Goal: Task Accomplishment & Management: Complete application form

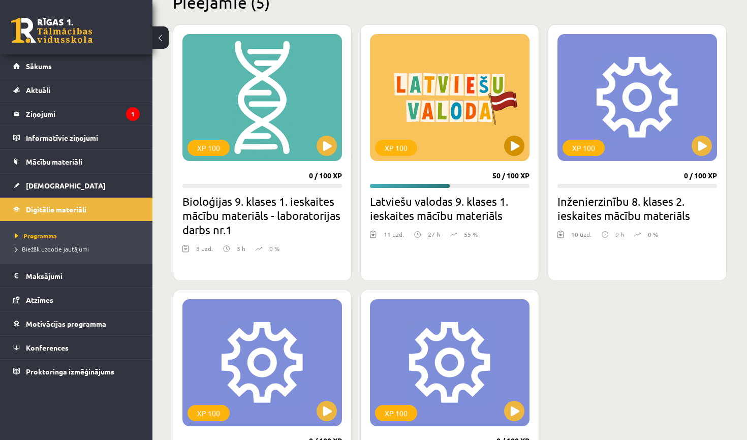
scroll to position [269, 0]
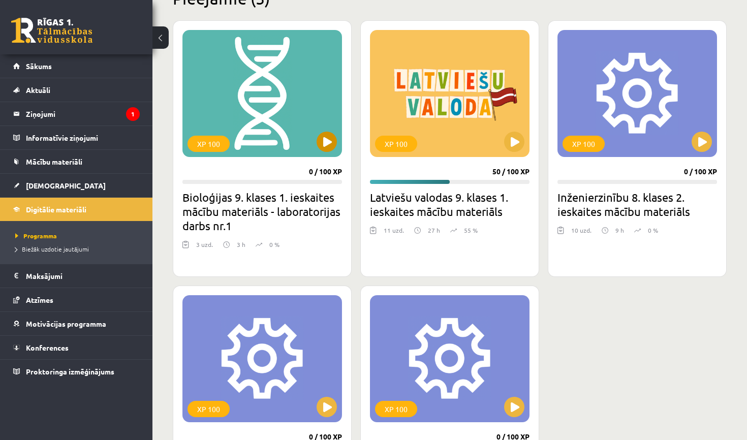
click at [330, 142] on button at bounding box center [326, 142] width 20 height 20
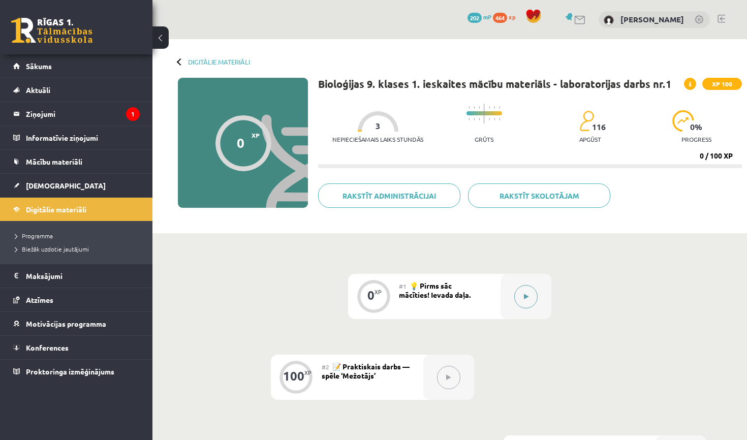
click at [523, 294] on button at bounding box center [525, 296] width 23 height 23
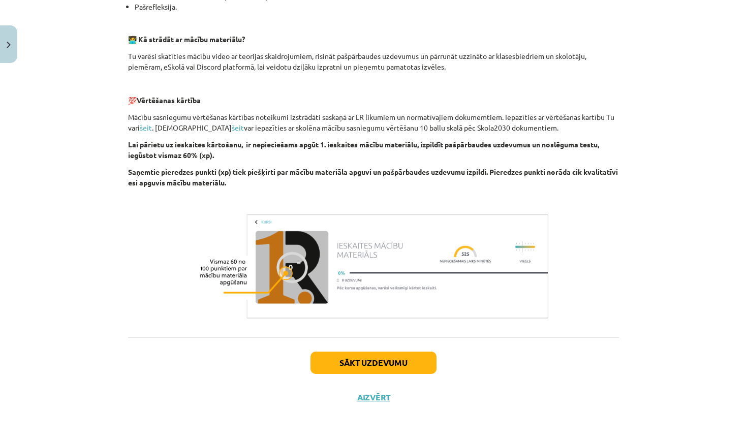
scroll to position [281, 0]
click at [387, 361] on button "Sākt uzdevumu" at bounding box center [373, 363] width 126 height 22
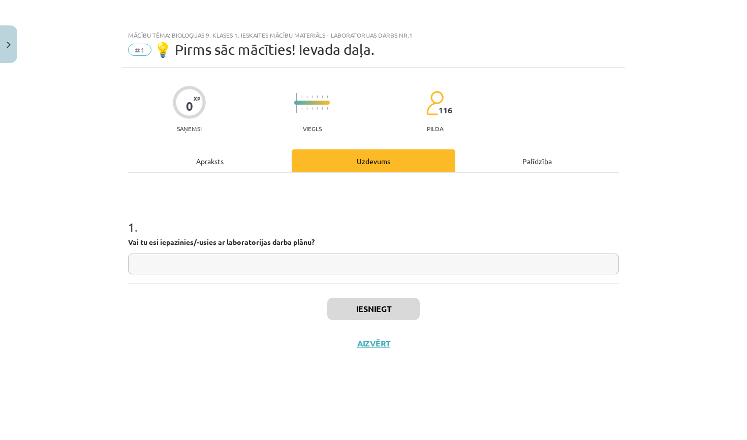
scroll to position [0, 0]
click at [226, 269] on input "text" at bounding box center [373, 263] width 491 height 21
type input "**"
click at [375, 319] on button "Iesniegt" at bounding box center [373, 309] width 92 height 22
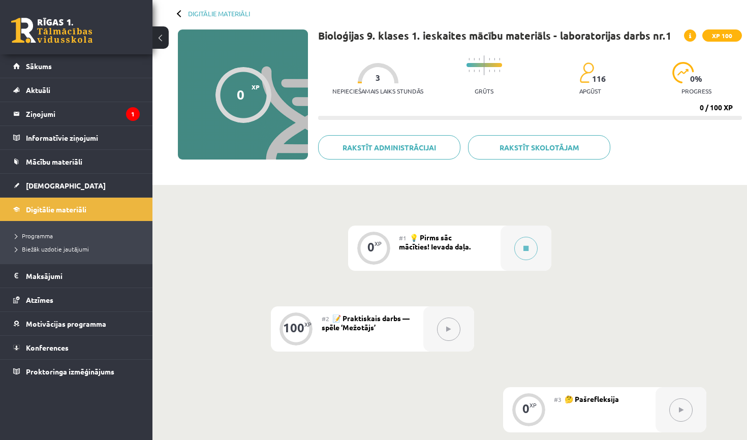
scroll to position [79, 0]
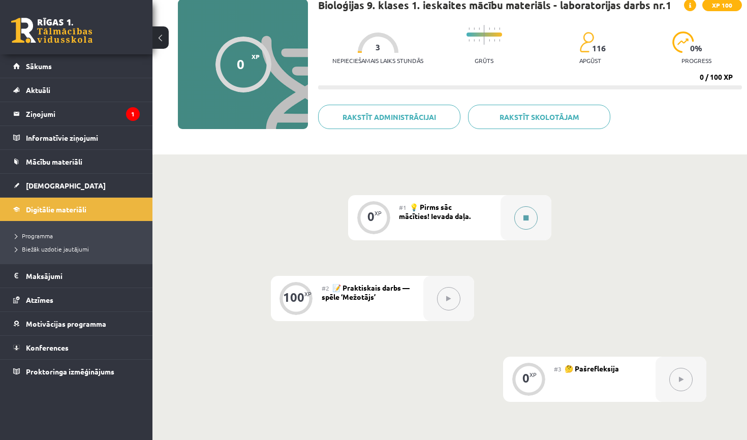
click at [528, 215] on icon at bounding box center [525, 218] width 5 height 6
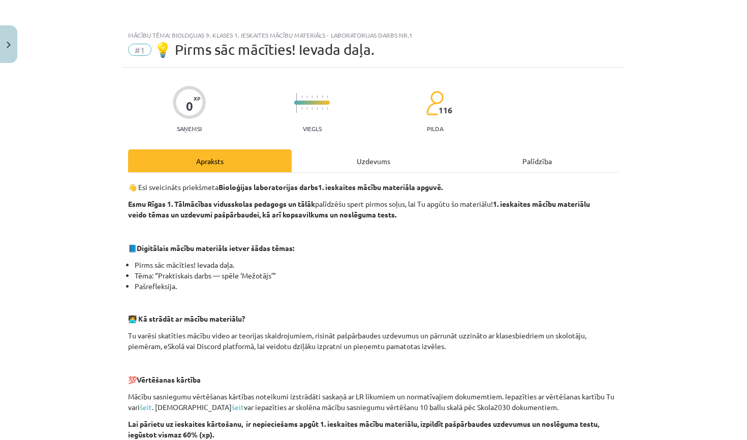
click at [364, 171] on div "Uzdevums" at bounding box center [374, 160] width 164 height 23
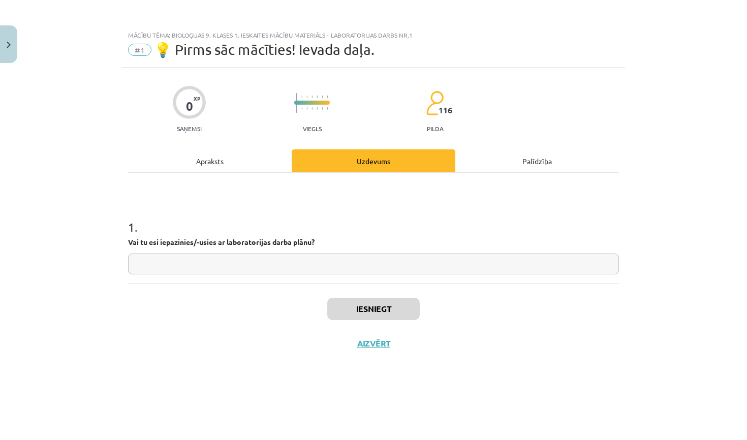
scroll to position [0, 0]
click at [357, 266] on input "text" at bounding box center [373, 263] width 491 height 21
type input "**"
click at [369, 313] on button "Iesniegt" at bounding box center [373, 309] width 92 height 22
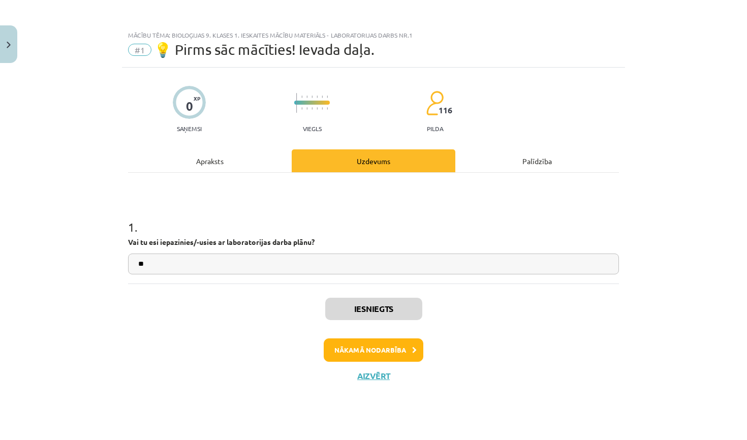
click at [370, 343] on button "Nākamā nodarbība" at bounding box center [374, 349] width 100 height 23
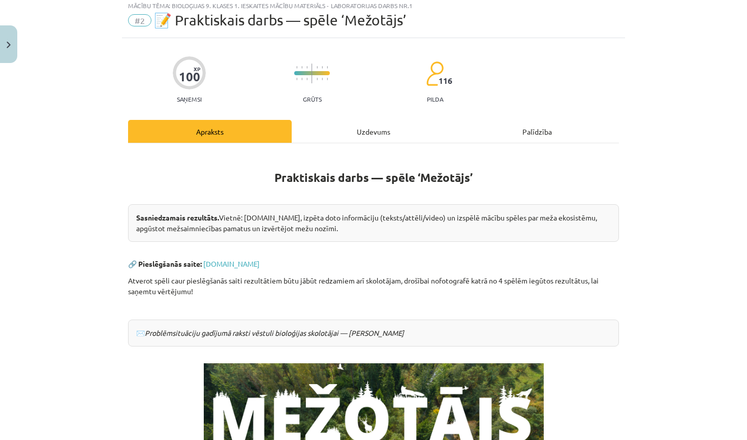
scroll to position [41, 0]
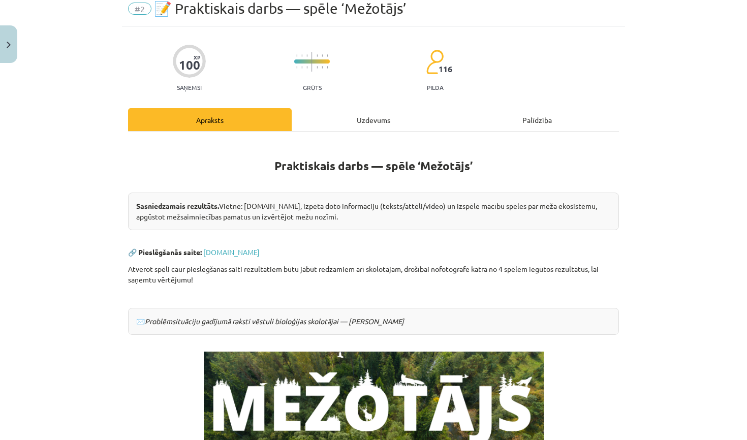
click at [367, 113] on div "Uzdevums" at bounding box center [374, 119] width 164 height 23
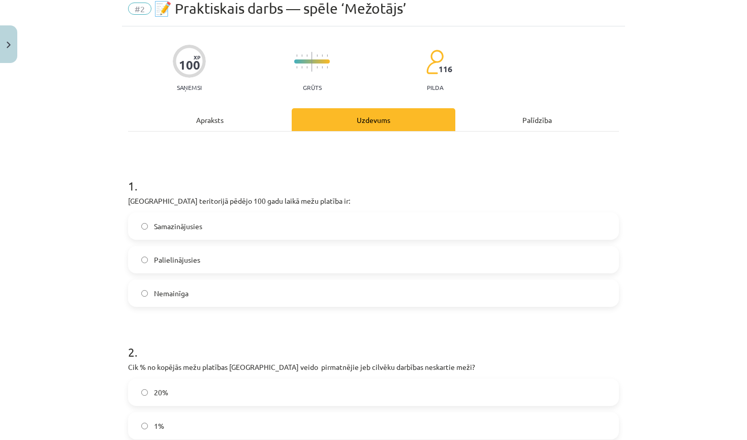
scroll to position [25, 0]
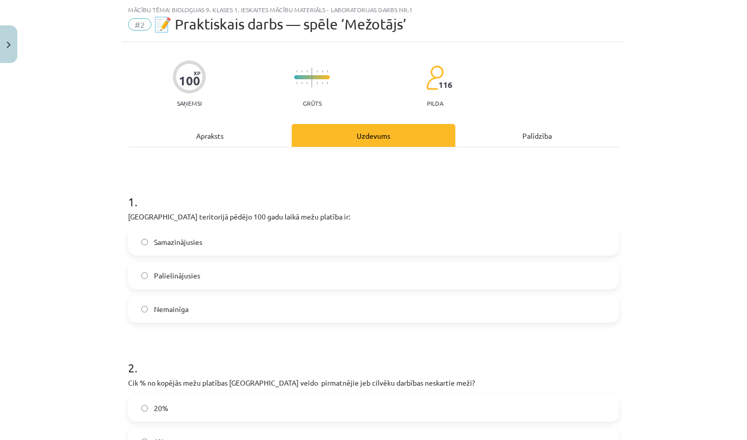
click at [246, 127] on div "Apraksts" at bounding box center [210, 135] width 164 height 23
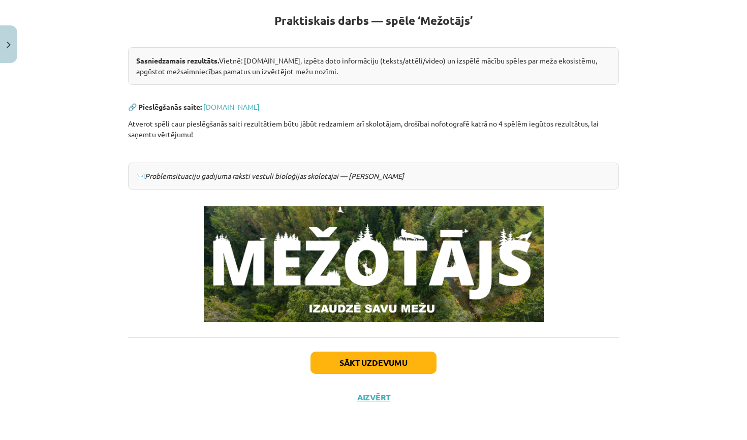
scroll to position [184, 0]
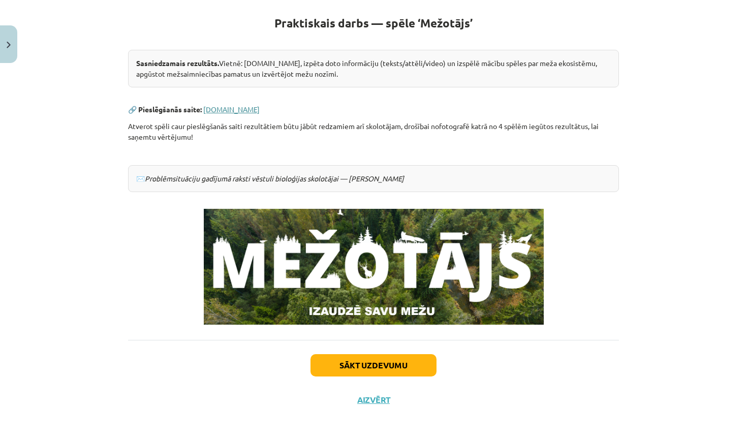
click at [240, 109] on link "www.mezotajs.lv" at bounding box center [231, 109] width 56 height 9
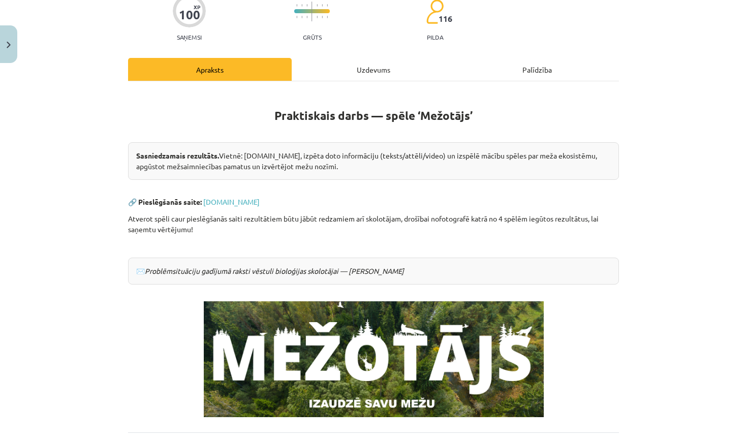
scroll to position [90, 0]
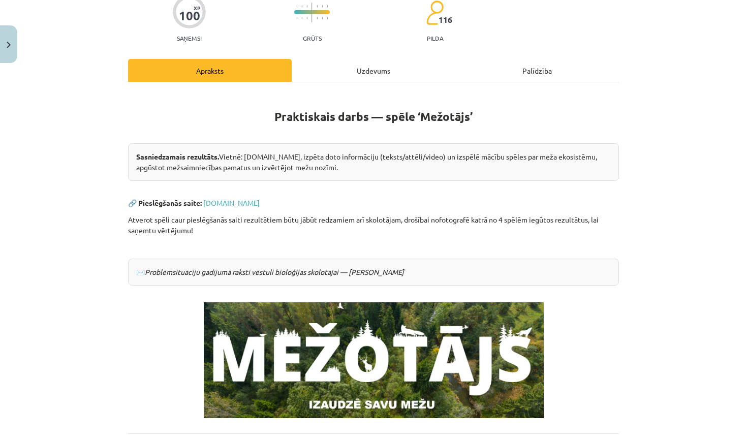
click at [349, 62] on div "Uzdevums" at bounding box center [374, 70] width 164 height 23
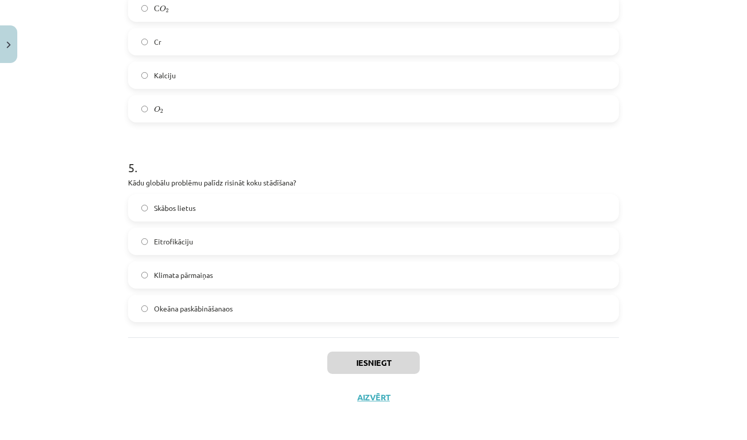
scroll to position [136, 0]
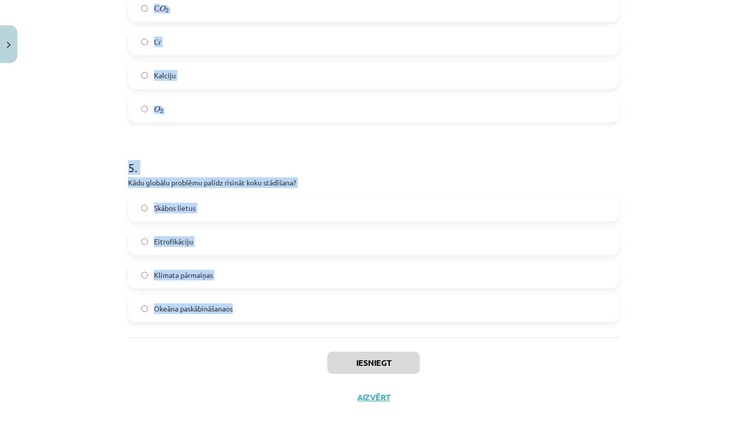
drag, startPoint x: 128, startPoint y: 216, endPoint x: 328, endPoint y: 323, distance: 227.5
copy form "Latvijas teritorijā pēdējo 100 gadu laikā mežu platība ir: Samazinājusies Palie…"
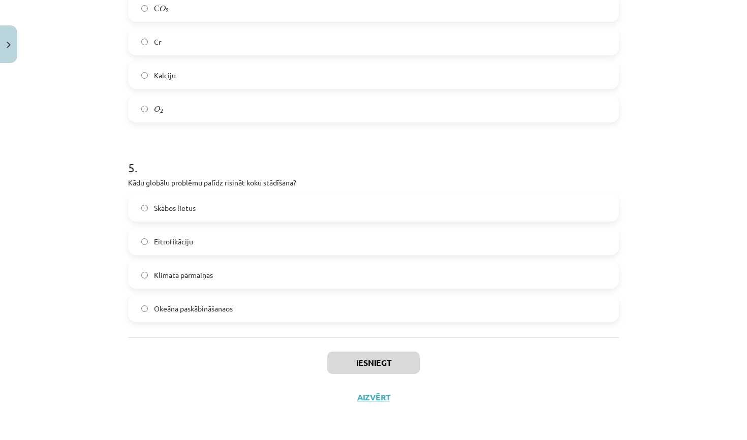
click at [660, 301] on div "Mācību tēma: Bioloģijas 9. klases 1. ieskaites mācību materiāls - laboratorijas…" at bounding box center [373, 220] width 747 height 440
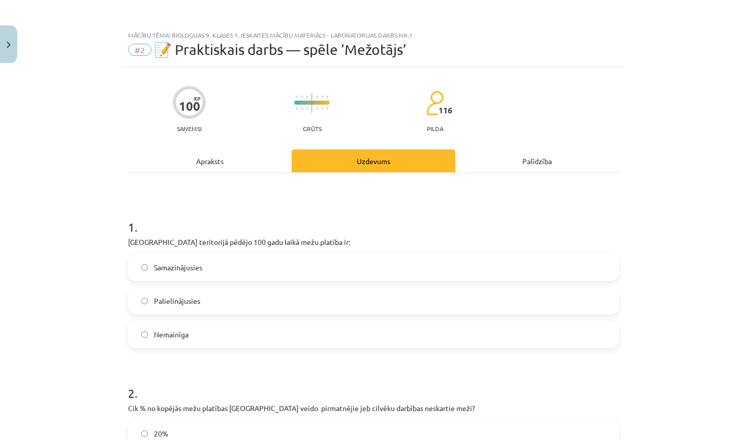
scroll to position [0, 0]
click at [314, 264] on label "Samazinājusies" at bounding box center [373, 266] width 489 height 25
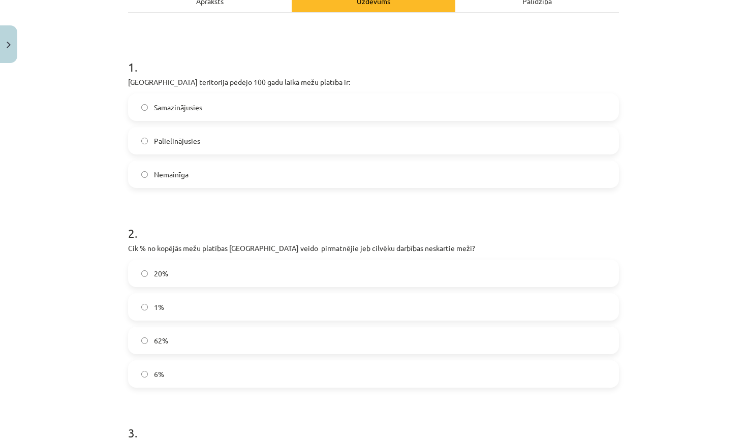
scroll to position [162, 0]
click at [249, 340] on label "62%" at bounding box center [373, 338] width 489 height 25
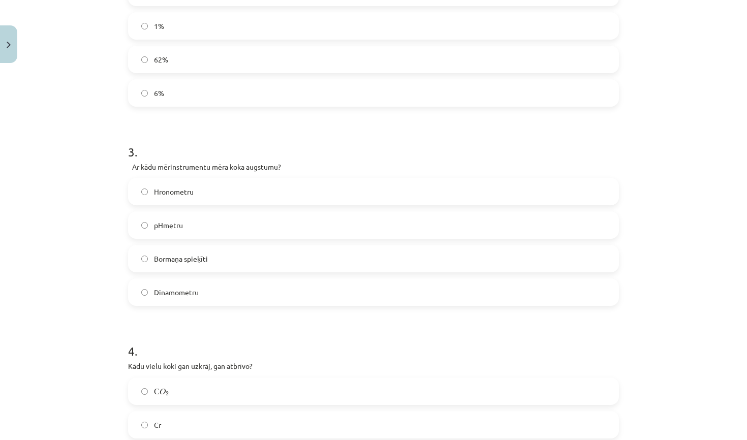
scroll to position [441, 0]
click at [250, 262] on label "Bormaņa spieķīti" at bounding box center [373, 257] width 489 height 25
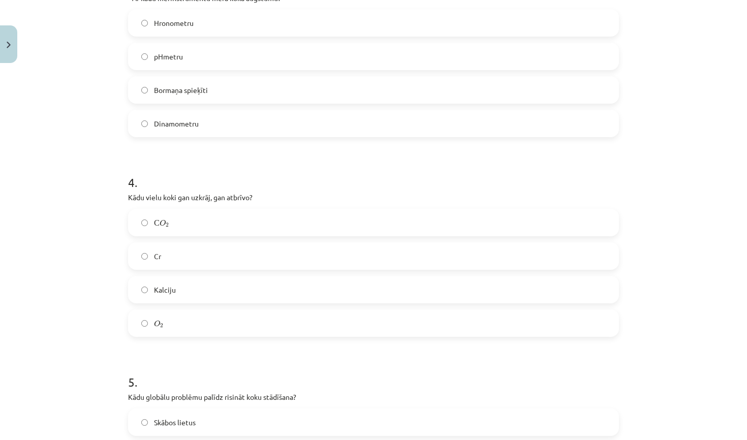
scroll to position [612, 0]
click at [257, 217] on label "С O 2 С O 2" at bounding box center [373, 220] width 489 height 25
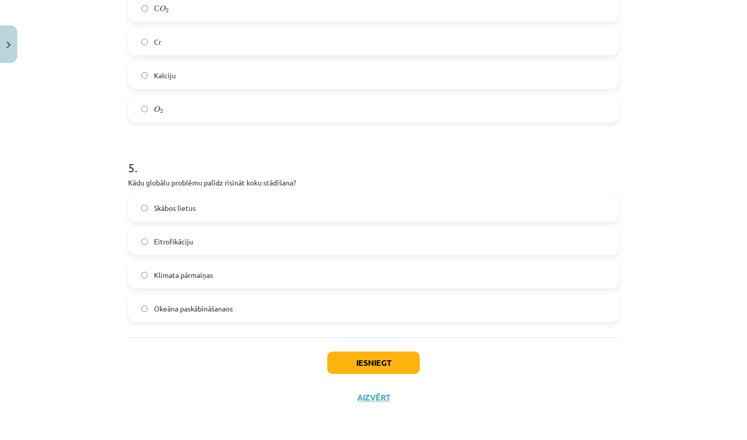
scroll to position [825, 0]
click at [218, 207] on label "Skābos lietus" at bounding box center [373, 207] width 489 height 25
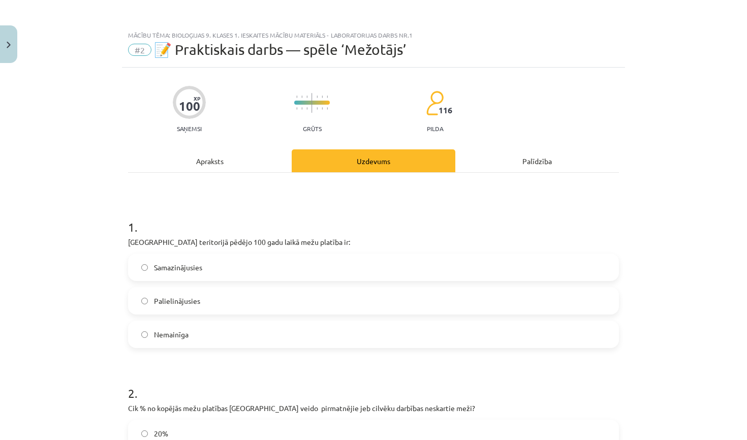
scroll to position [0, 0]
click at [212, 304] on label "Palielinājusies" at bounding box center [373, 300] width 489 height 25
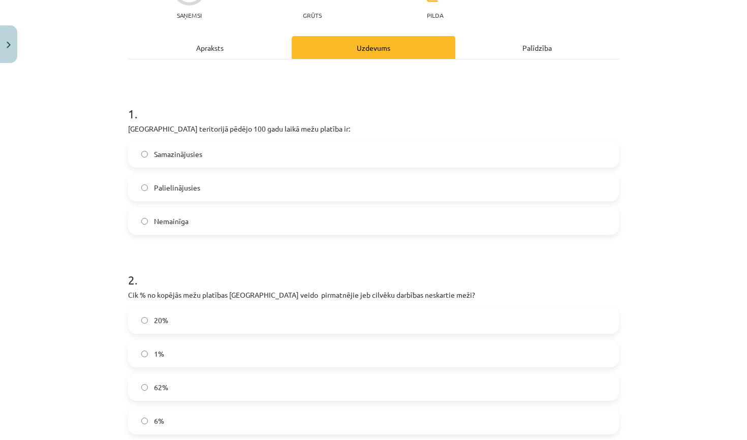
scroll to position [115, 0]
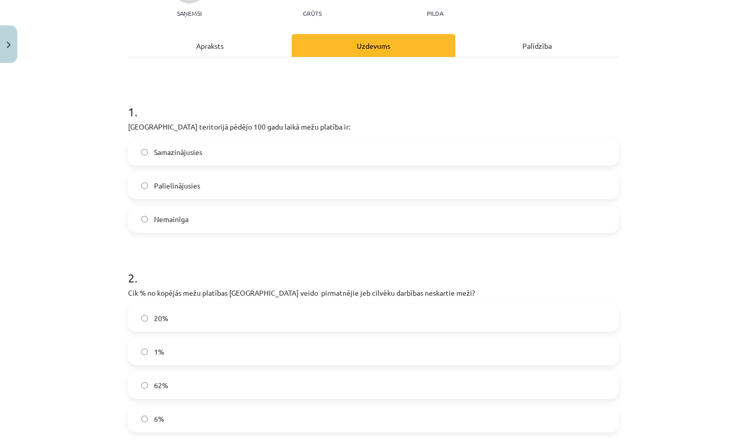
click at [208, 356] on label "1%" at bounding box center [373, 351] width 489 height 25
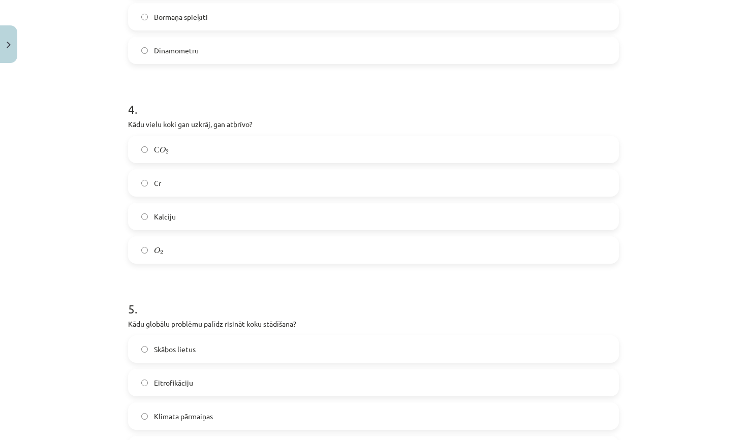
scroll to position [691, 0]
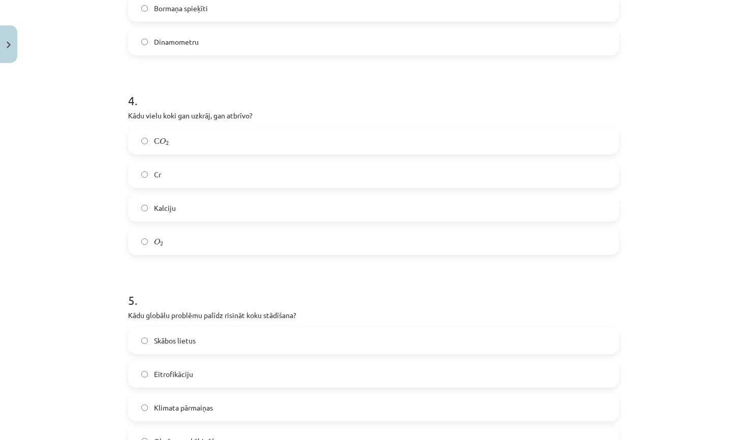
click at [193, 405] on span "Klimata pārmaiņas" at bounding box center [183, 407] width 59 height 11
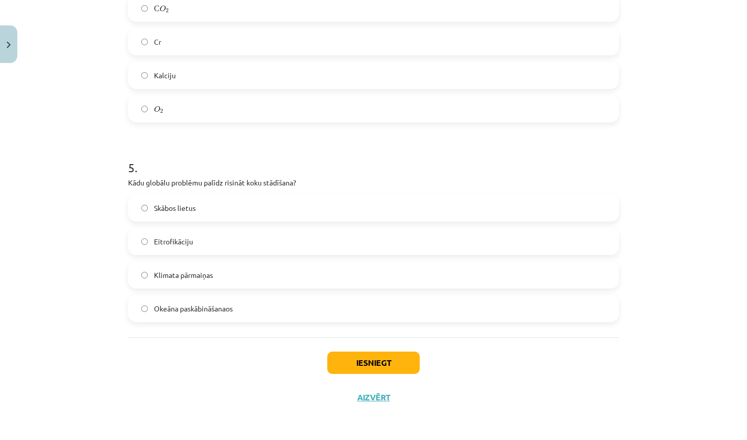
scroll to position [825, 0]
click at [370, 362] on button "Iesniegt" at bounding box center [373, 363] width 92 height 22
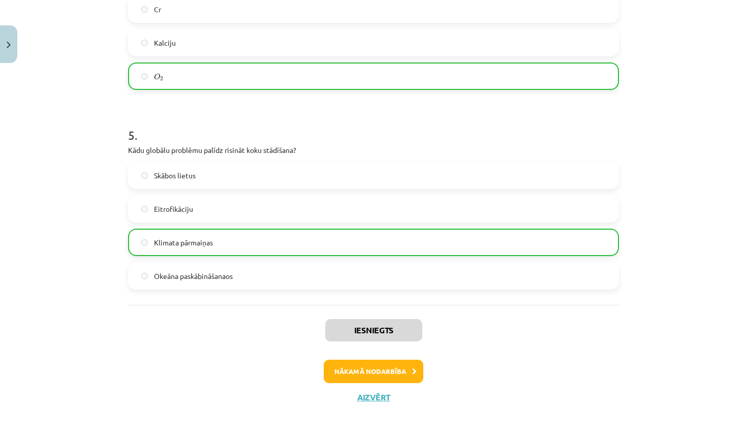
scroll to position [857, 0]
click at [372, 396] on button "Aizvērt" at bounding box center [373, 397] width 39 height 10
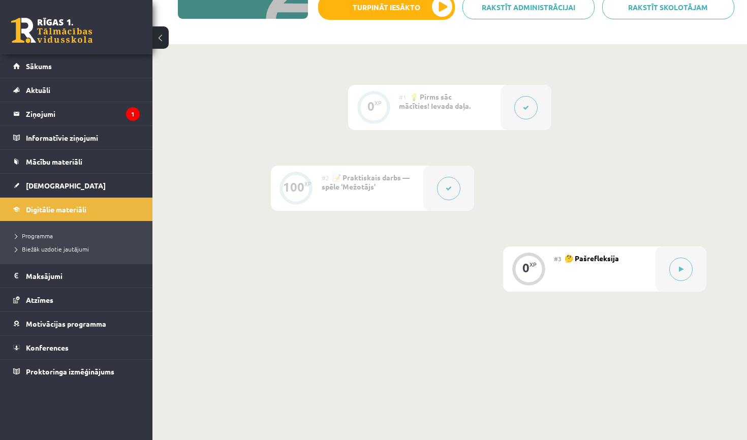
scroll to position [199, 0]
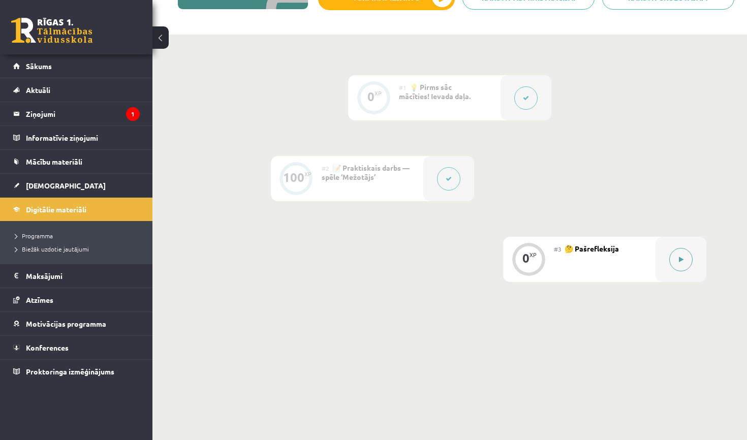
click at [682, 260] on icon at bounding box center [681, 260] width 5 height 6
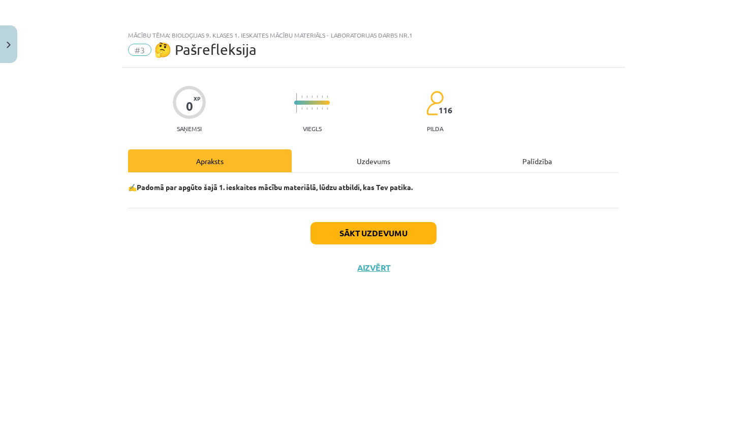
click at [393, 228] on button "Sākt uzdevumu" at bounding box center [373, 233] width 126 height 22
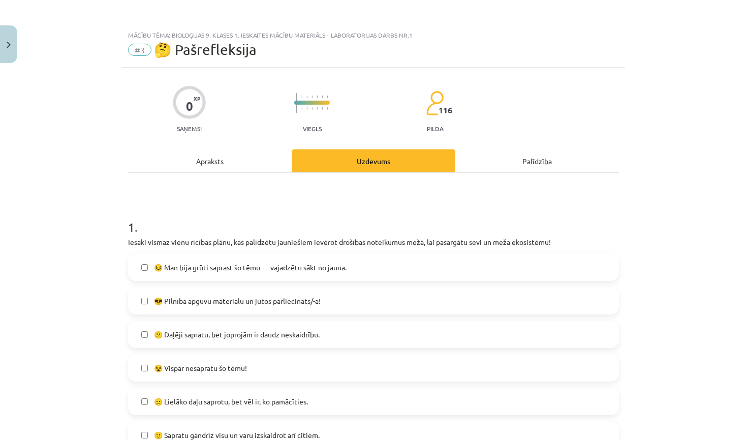
click at [187, 303] on span "😎 Pilnībā apguvu materiālu un jūtos pārliecināts/-a!" at bounding box center [237, 301] width 167 height 11
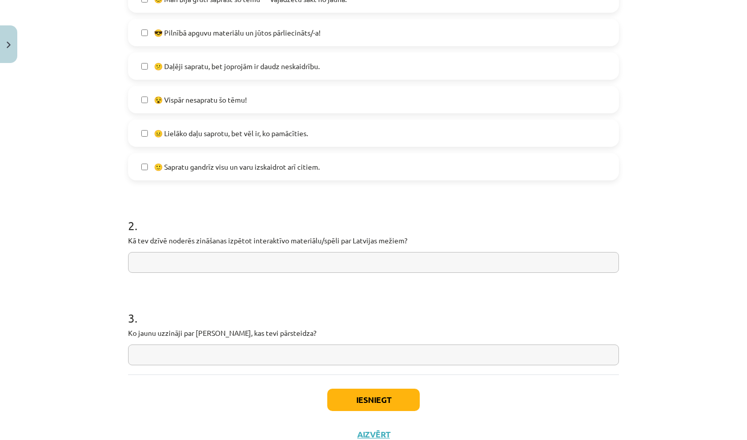
scroll to position [307, 0]
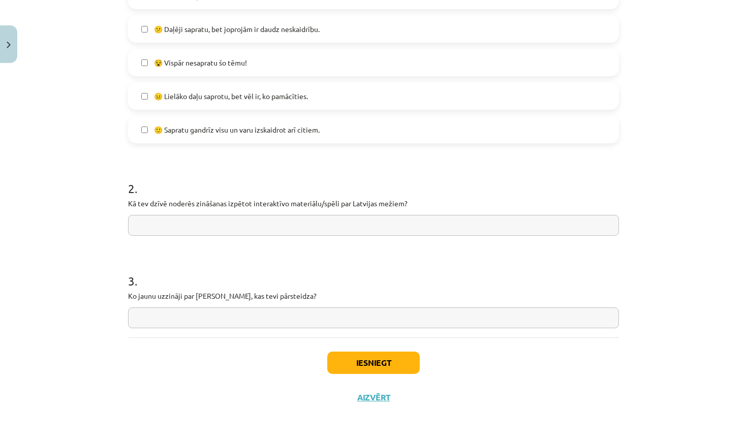
click at [189, 231] on input "text" at bounding box center [373, 225] width 491 height 21
type input "*"
type input "**********"
click at [243, 318] on input "text" at bounding box center [373, 317] width 491 height 21
type input "**********"
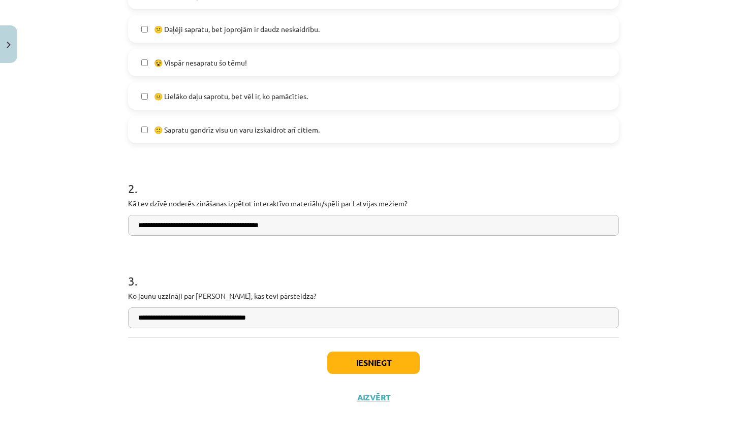
click at [380, 361] on button "Iesniegt" at bounding box center [373, 363] width 92 height 22
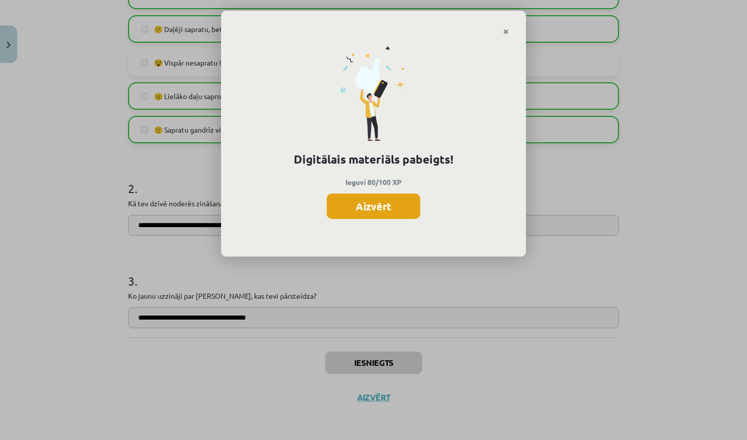
click at [375, 206] on button "Aizvērt" at bounding box center [373, 206] width 93 height 25
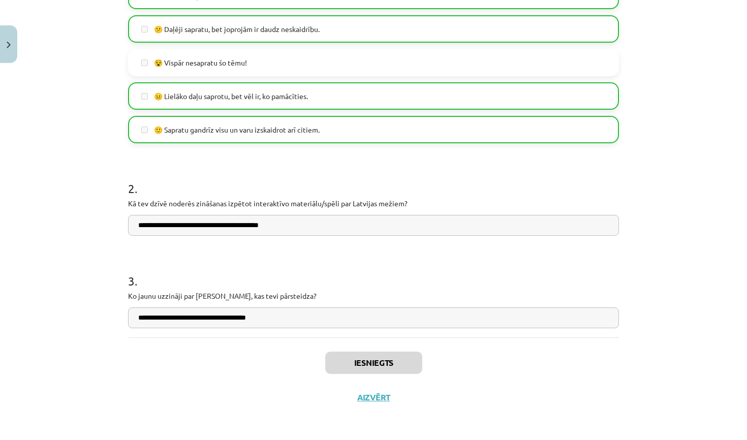
click at [379, 400] on button "Aizvērt" at bounding box center [373, 397] width 39 height 10
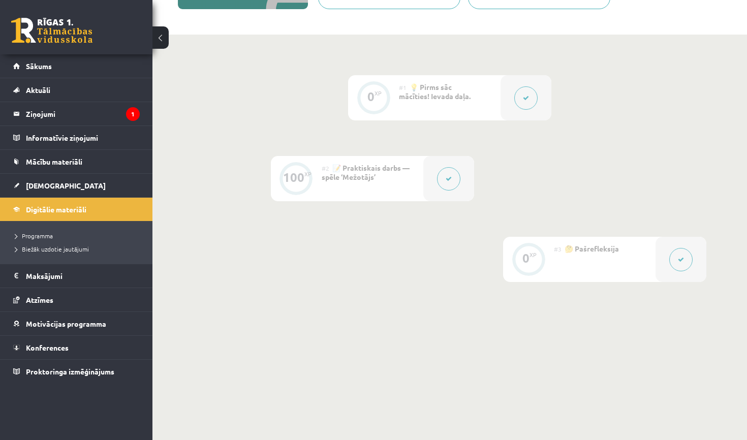
click at [326, 250] on div "0 XP #1 💡 Pirms sāc mācīties! Ievada daļa. 100 XP #2 📝 Praktiskais darbs — spēl…" at bounding box center [449, 178] width 513 height 207
click at [70, 213] on link "Digitālie materiāli" at bounding box center [76, 209] width 126 height 23
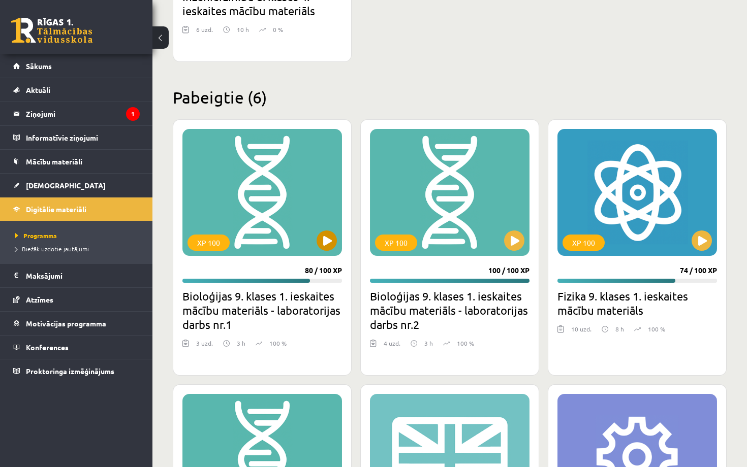
scroll to position [723, 0]
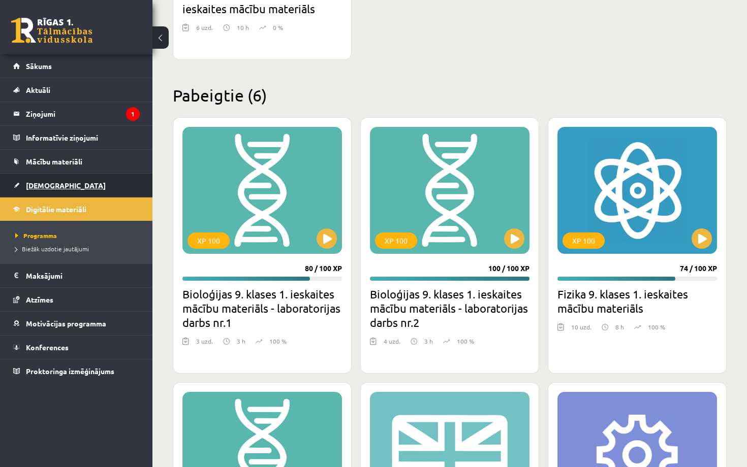
click at [42, 181] on link "[DEMOGRAPHIC_DATA]" at bounding box center [76, 185] width 126 height 23
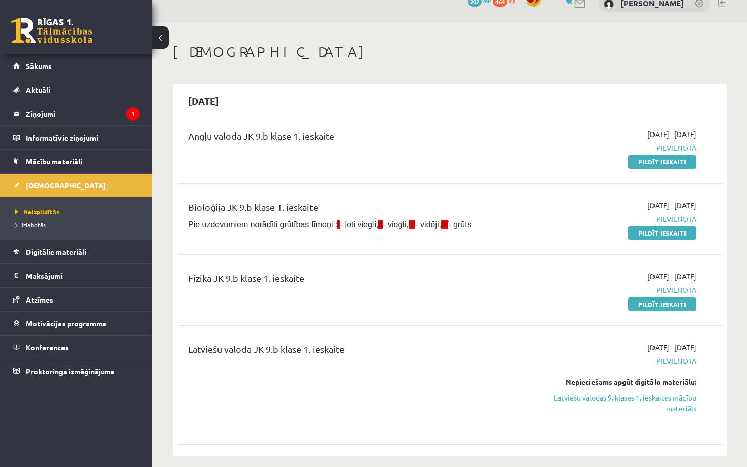
scroll to position [29, 0]
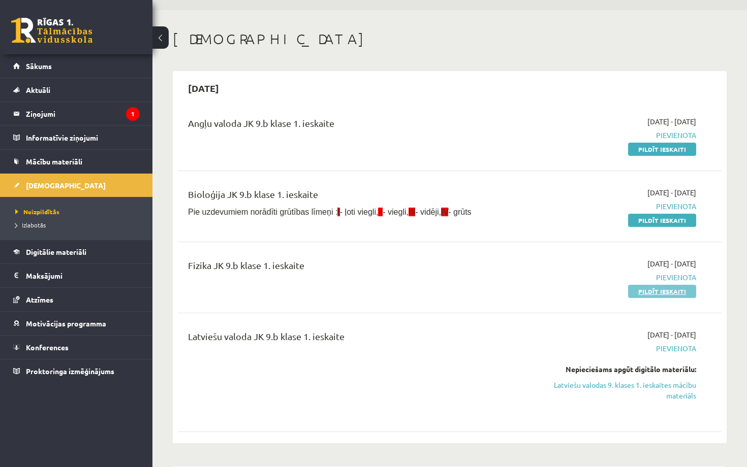
click at [671, 289] on link "Pildīt ieskaiti" at bounding box center [662, 291] width 68 height 13
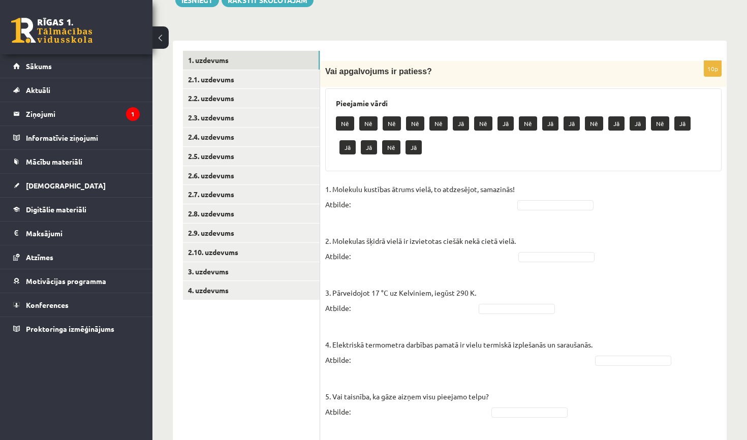
scroll to position [135, 0]
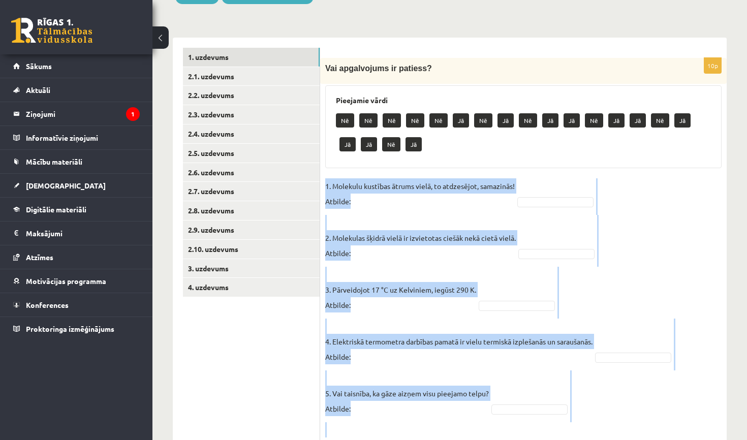
drag, startPoint x: 325, startPoint y: 185, endPoint x: 487, endPoint y: 425, distance: 289.4
copy fieldset "1. Molekulu kustības ātrums vielā, to atdzesējot, samazinās! Atbilde: 2. Moleku…"
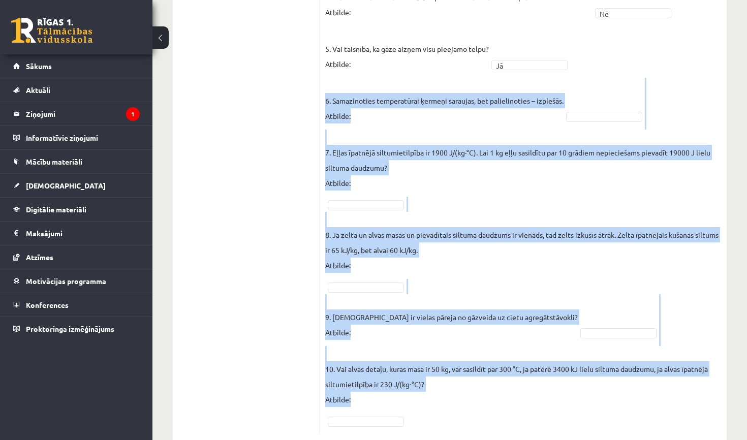
scroll to position [479, 0]
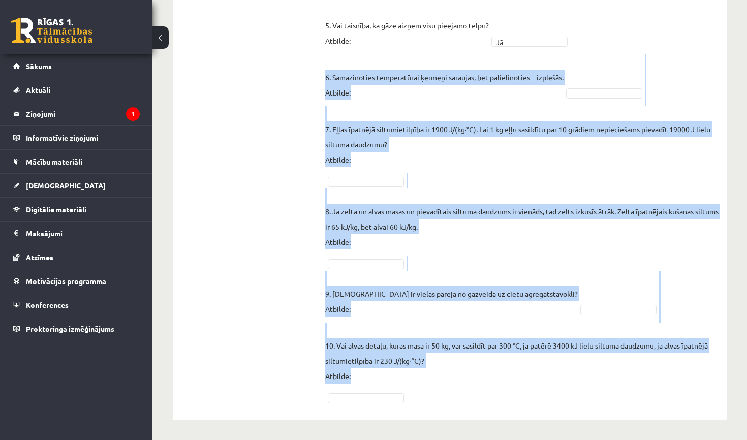
drag, startPoint x: 325, startPoint y: 103, endPoint x: 487, endPoint y: 439, distance: 372.8
click at [487, 439] on div "Fizika 9.b klase 1. ieskaite , Valts Skujiņš (9.b JK klase) Parādīt punktu skal…" at bounding box center [449, 1] width 594 height 880
copy fieldset "6. Samazinoties temperatūrai ķermeņi saraujas, bet palielinoties – izplešās. At…"
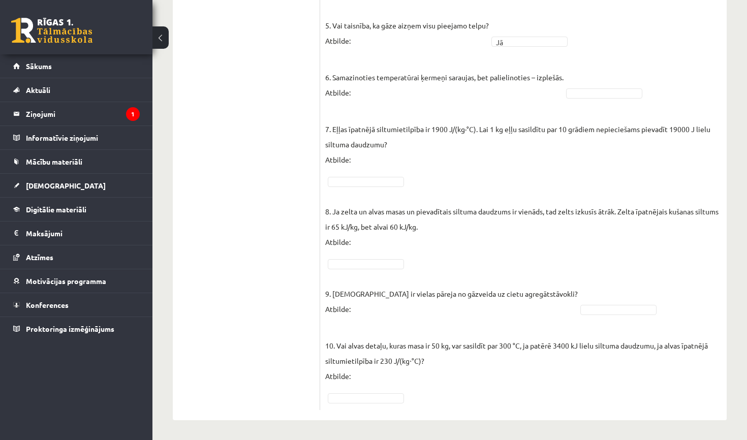
click at [308, 151] on ul "1. uzdevums 2.1. uzdevums 2.2. uzdevums 2.3. uzdevums 2.4. uzdevums 2.5. uzdevu…" at bounding box center [251, 57] width 137 height 706
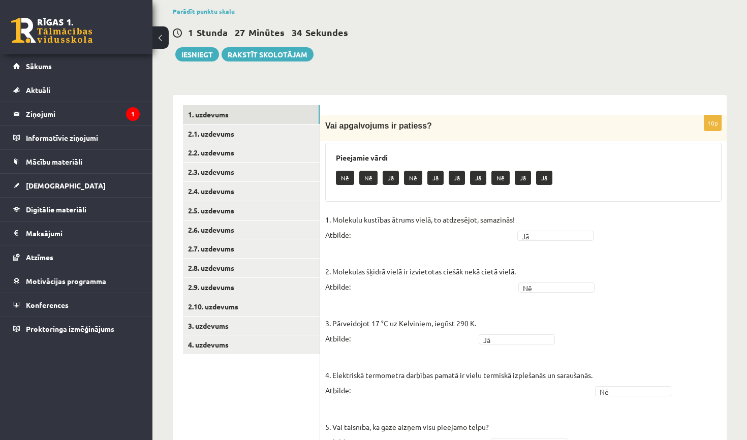
scroll to position [77, 0]
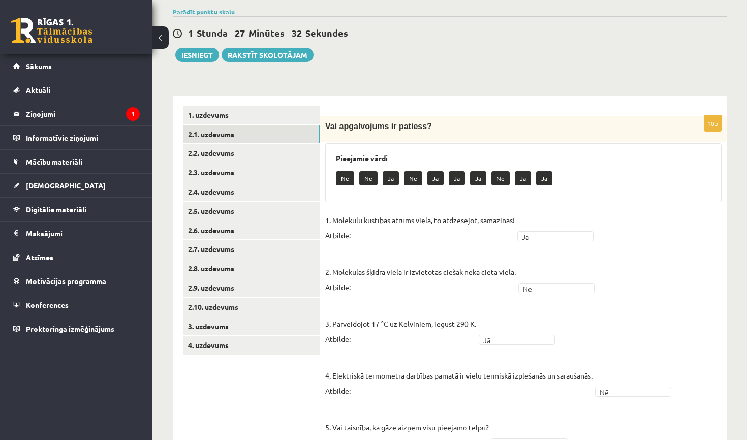
click at [244, 134] on link "2.1. uzdevums" at bounding box center [251, 134] width 137 height 19
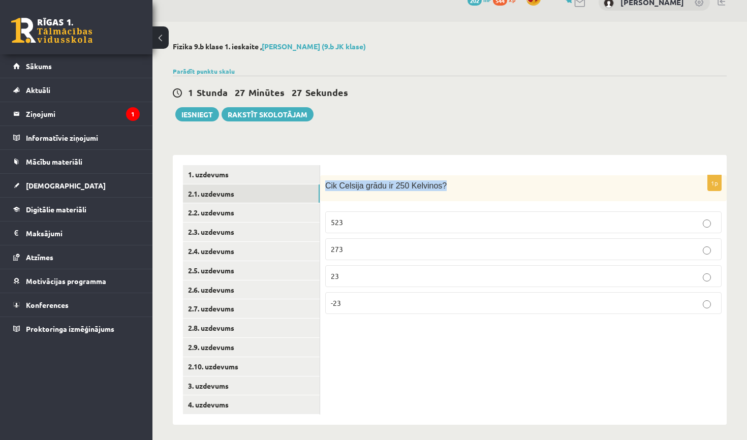
drag, startPoint x: 328, startPoint y: 186, endPoint x: 455, endPoint y: 200, distance: 128.2
click at [455, 200] on div "Cik Celsija grādu ir 250 Kelvinos?" at bounding box center [523, 188] width 406 height 26
copy span "Cik Celsija grādu ir 250 Kelvinos?"
click at [379, 308] on label "-23" at bounding box center [523, 303] width 396 height 22
click at [283, 214] on link "2.2. uzdevums" at bounding box center [251, 212] width 137 height 19
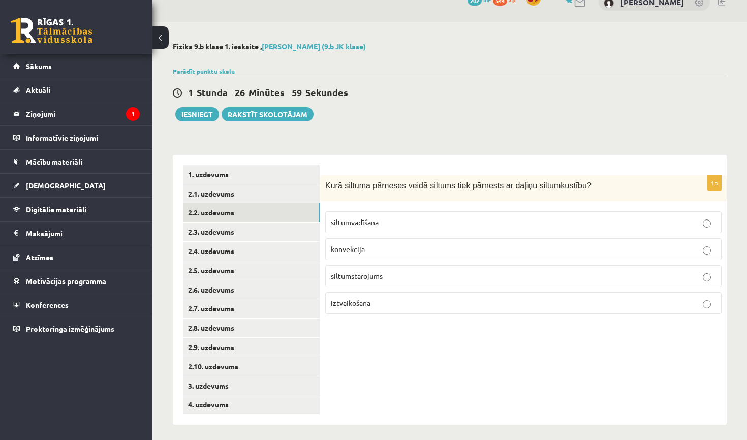
click at [438, 247] on p "konvekcija" at bounding box center [523, 249] width 385 height 11
drag, startPoint x: 325, startPoint y: 184, endPoint x: 701, endPoint y: 193, distance: 376.0
click at [701, 193] on div "Kurā siltuma pārneses veidā siltums tiek pārnests ar daļiņu siltumkustību?" at bounding box center [523, 188] width 406 height 26
copy span "Kurā siltuma pārneses veidā siltums tiek pārnests ar daļiņu siltumkustību?"
click at [479, 226] on p "siltumvadīšana" at bounding box center [523, 222] width 385 height 11
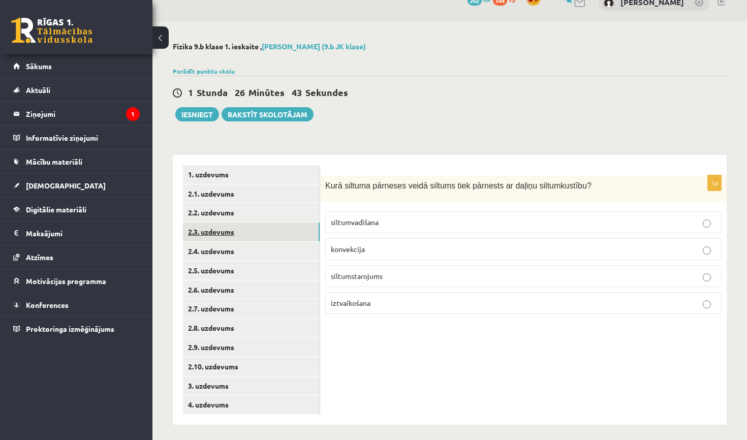
click at [230, 229] on link "2.3. uzdevums" at bounding box center [251, 231] width 137 height 19
click at [338, 273] on span "Kažokāda" at bounding box center [346, 275] width 30 height 9
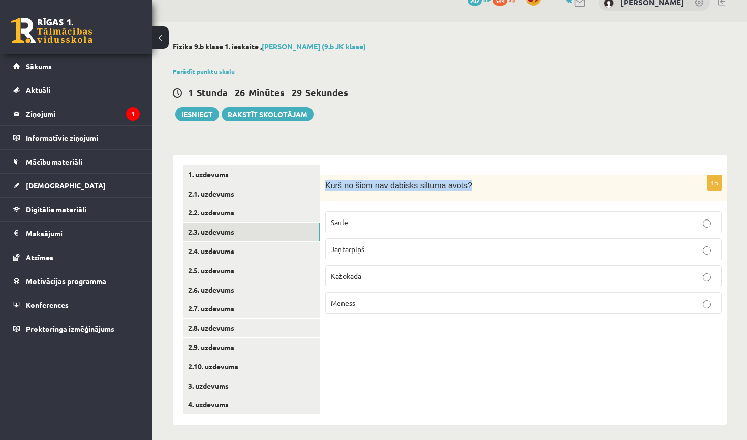
drag, startPoint x: 327, startPoint y: 185, endPoint x: 583, endPoint y: 191, distance: 256.1
click at [583, 191] on div "Kurš no šiem nav dabisks siltuma avots?" at bounding box center [523, 188] width 406 height 26
copy span "Kurš no šiem nav dabisks siltuma avots?"
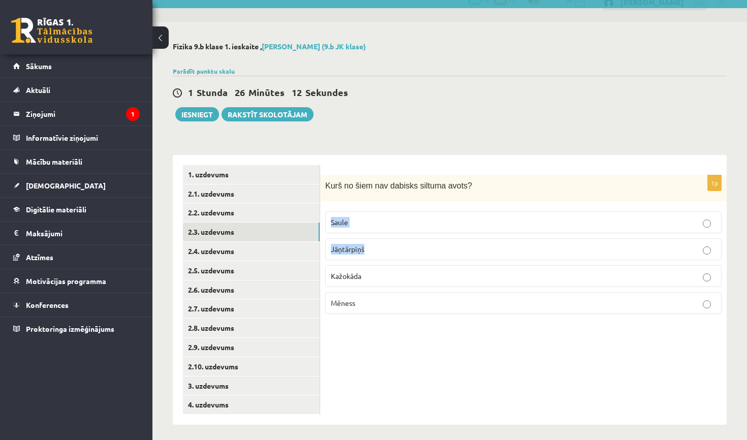
drag, startPoint x: 332, startPoint y: 221, endPoint x: 392, endPoint y: 270, distance: 76.6
click at [392, 270] on fieldset "Saule Jāņtārpiņš Kažokāda Mēness" at bounding box center [523, 261] width 396 height 111
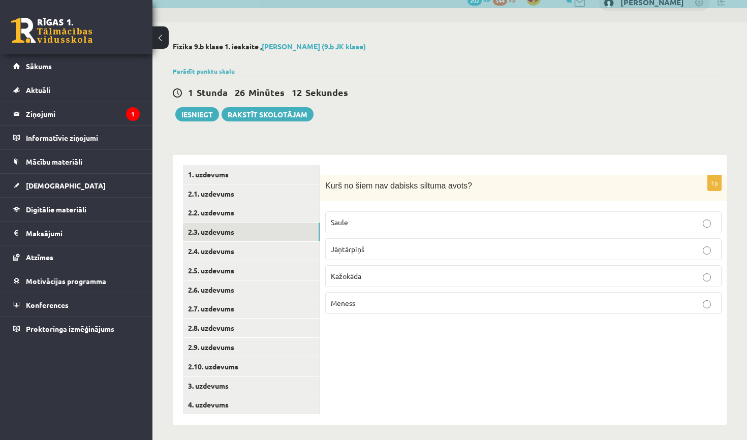
click at [411, 325] on div "1p Kurš no šiem nav dabisks siltuma avots? Saule Jāņtārpiņš Kažokāda Mēness" at bounding box center [523, 290] width 406 height 270
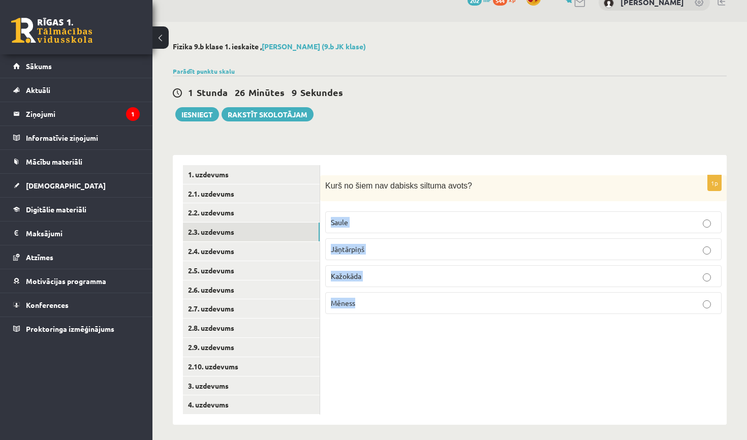
drag, startPoint x: 330, startPoint y: 220, endPoint x: 412, endPoint y: 341, distance: 145.8
click at [412, 341] on div "1p Kurš no šiem nav dabisks siltuma avots? Saule Jāņtārpiņš Kažokāda Mēness" at bounding box center [523, 290] width 406 height 270
copy fieldset "Saule Jāņtārpiņš Kažokāda Mēness"
click at [481, 101] on div "1 Stunda 25 Minūtes 39 Sekundes Ieskaite saglabāta! Iesniegt Rakstīt skolotājam" at bounding box center [450, 99] width 554 height 46
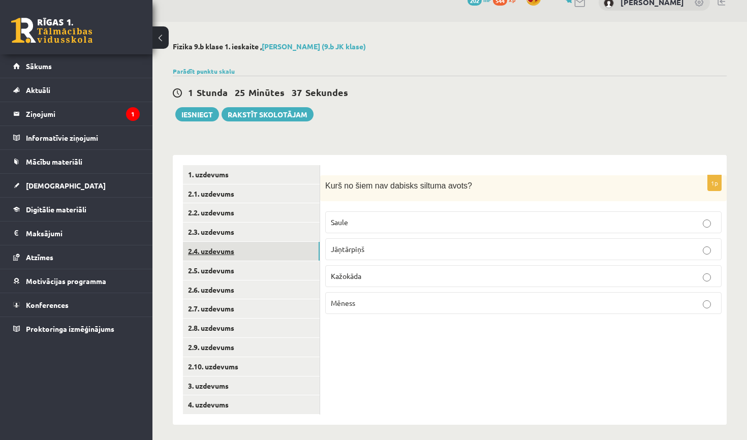
click at [229, 254] on link "2.4. uzdevums" at bounding box center [251, 251] width 137 height 19
click at [349, 253] on p "siltumstarojums" at bounding box center [523, 249] width 385 height 11
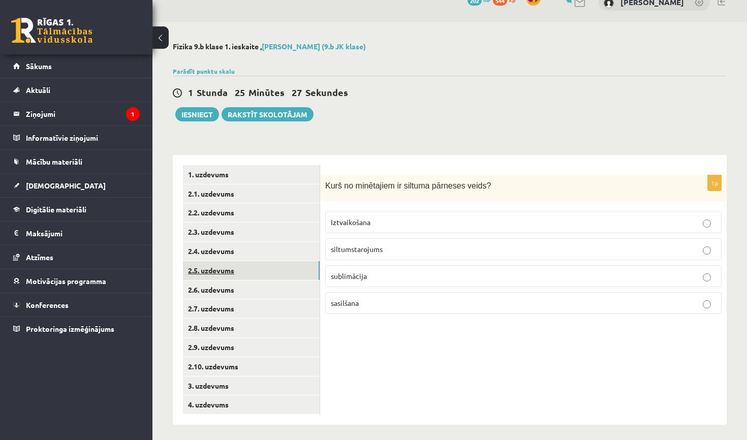
click at [279, 271] on link "2.5. uzdevums" at bounding box center [251, 270] width 137 height 19
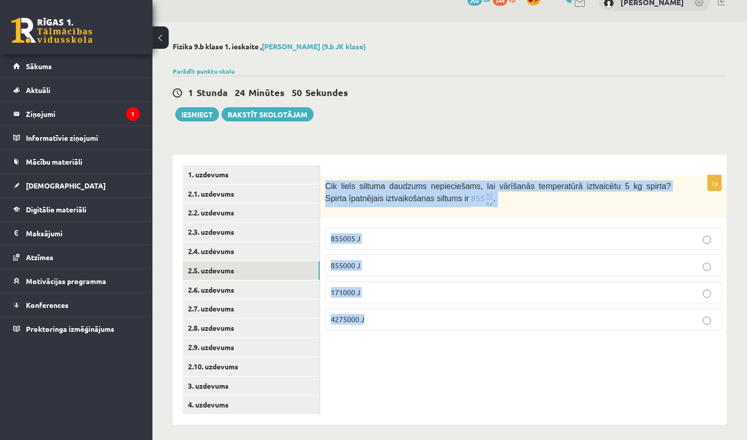
drag, startPoint x: 326, startPoint y: 185, endPoint x: 555, endPoint y: 362, distance: 289.4
click at [555, 362] on div "1p Cik liels siltuma daudzums nepieciešams, lai vārīšanās temperatūrā iztvaicēt…" at bounding box center [523, 290] width 406 height 270
copy div "Cik liels siltuma daudzums nepieciešams, lai vārīšanās temperatūrā iztvaicētu 5…"
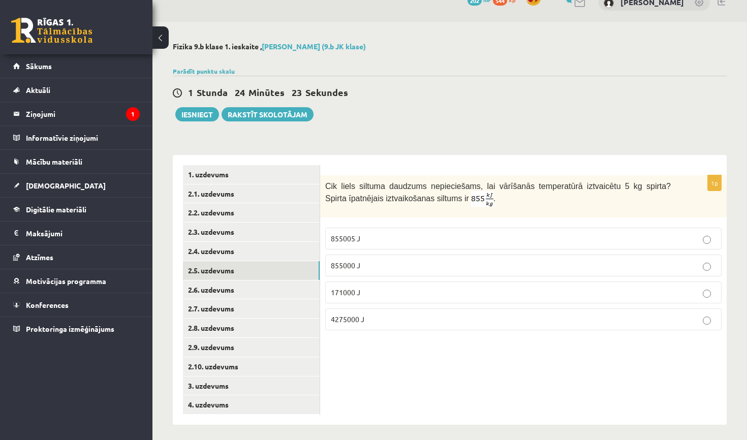
click at [386, 316] on p "4275000 J" at bounding box center [523, 319] width 385 height 11
click at [230, 283] on link "2.6. uzdevums" at bounding box center [251, 289] width 137 height 19
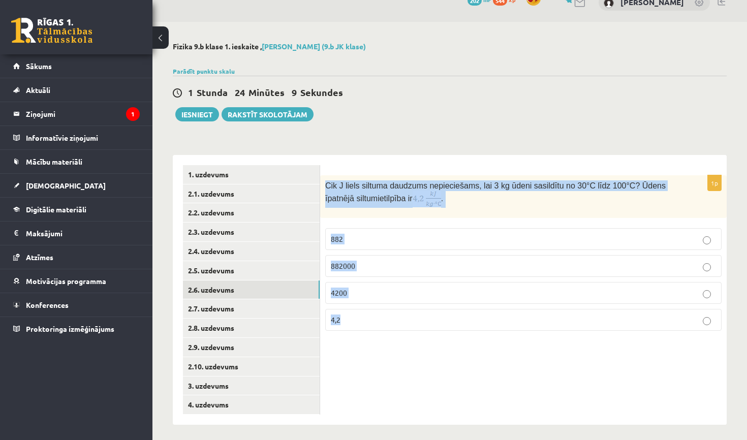
drag, startPoint x: 327, startPoint y: 185, endPoint x: 489, endPoint y: 363, distance: 240.9
click at [489, 363] on div "1p Cik J liels siltuma daudzums nepieciešams, lai 3 kg ūdeni sasildītu no 30°C …" at bounding box center [523, 290] width 406 height 270
copy div "Cik J liels siltuma daudzums nepieciešams, lai 3 kg ūdeni sasildītu no 30°C līd…"
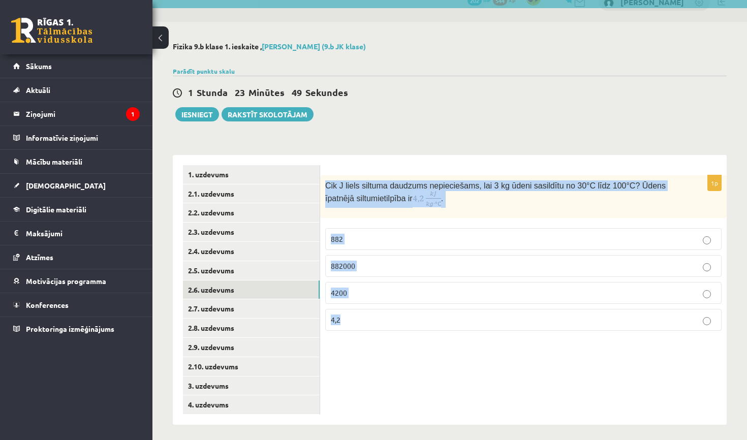
click at [387, 270] on p "882000" at bounding box center [523, 266] width 385 height 11
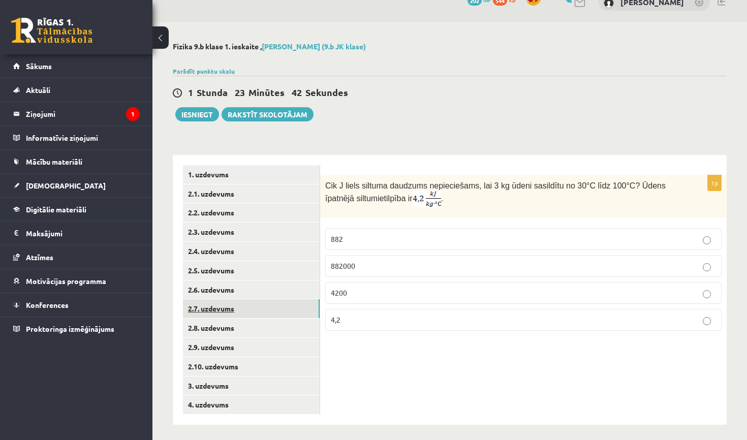
click at [247, 306] on link "2.7. uzdevums" at bounding box center [251, 308] width 137 height 19
click at [360, 321] on p "0,8" at bounding box center [523, 321] width 385 height 11
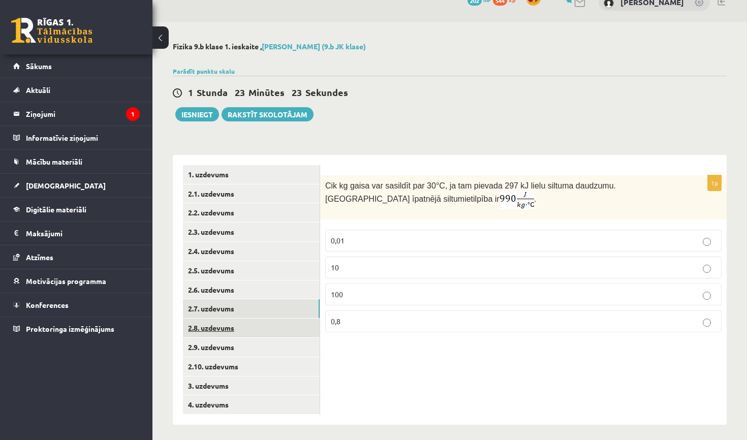
click at [277, 325] on link "2.8. uzdevums" at bounding box center [251, 328] width 137 height 19
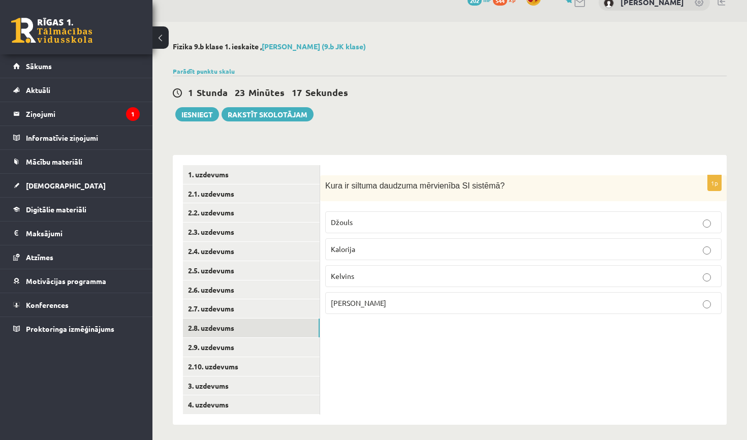
click at [381, 280] on p "Kelvins" at bounding box center [523, 276] width 385 height 11
drag, startPoint x: 324, startPoint y: 187, endPoint x: 501, endPoint y: 200, distance: 178.3
click at [501, 200] on div "Kura ir siltuma daudzuma mērvienība SI sistēmā ?" at bounding box center [523, 188] width 406 height 26
copy span "Kura ir siltuma daudzuma mērvienība SI sistēmā ?"
click at [351, 219] on span "Džouls" at bounding box center [342, 221] width 22 height 9
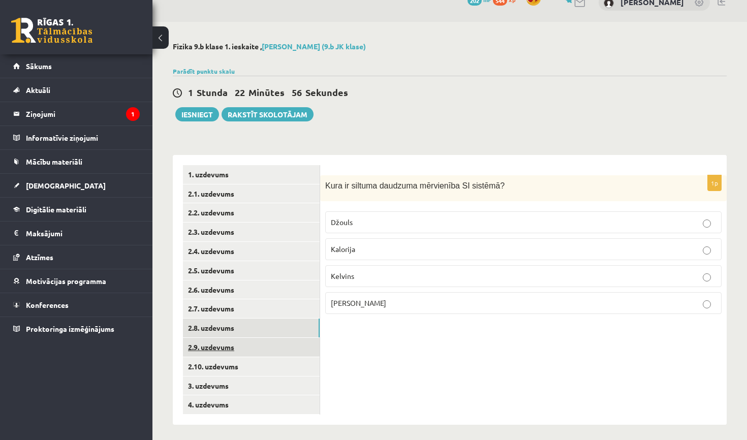
click at [234, 346] on link "2.9. uzdevums" at bounding box center [251, 347] width 137 height 19
click at [381, 227] on p "Kušanā" at bounding box center [523, 222] width 385 height 11
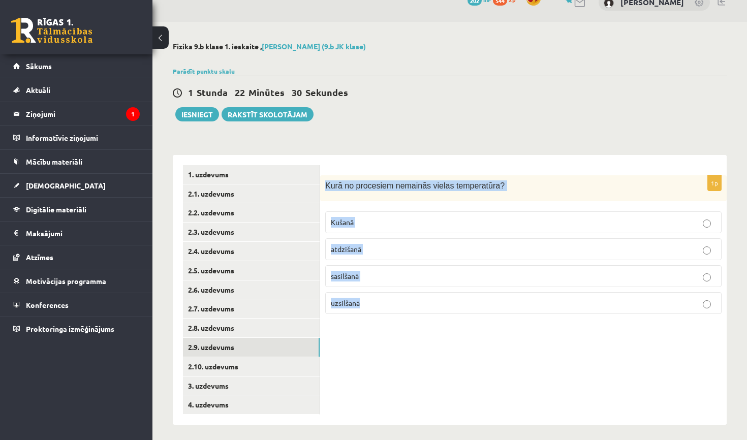
drag, startPoint x: 326, startPoint y: 187, endPoint x: 519, endPoint y: 319, distance: 233.2
click at [519, 319] on div "1p Kurā no procesiem nemainās vielas temperatūra? Kušanā atdzišanā sasilšanā uz…" at bounding box center [523, 248] width 406 height 147
copy div "Kurā no procesiem nemainās vielas temperatūra? Kušanā atdzišanā sasilšanā uzsil…"
click at [235, 359] on link "2.10. uzdevums" at bounding box center [251, 366] width 137 height 19
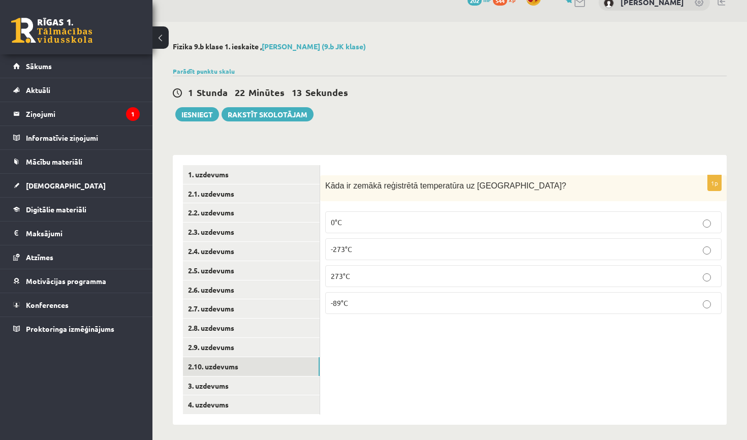
click at [369, 303] on p "-89°C" at bounding box center [523, 303] width 385 height 11
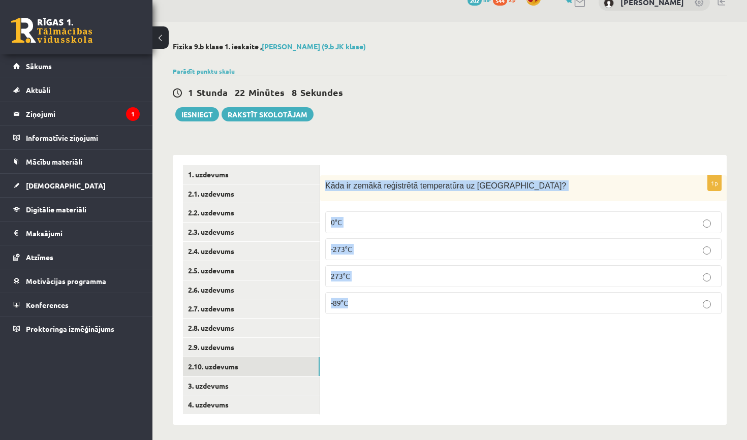
drag, startPoint x: 327, startPoint y: 187, endPoint x: 493, endPoint y: 322, distance: 213.5
click at [493, 321] on div "1p Kāda ir zemākā reģistrētā temperatūra uz Zemes? 0°C -273°C 273°C -89°C" at bounding box center [523, 248] width 406 height 147
click at [454, 340] on div "1p Kāda ir zemākā reģistrētā temperatūra uz Zemes? 0°C -273°C 273°C -89°C" at bounding box center [523, 290] width 406 height 270
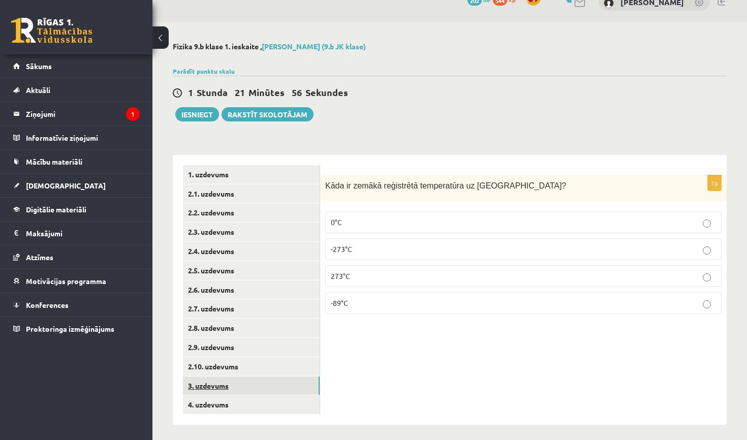
click at [272, 383] on link "3. uzdevums" at bounding box center [251, 385] width 137 height 19
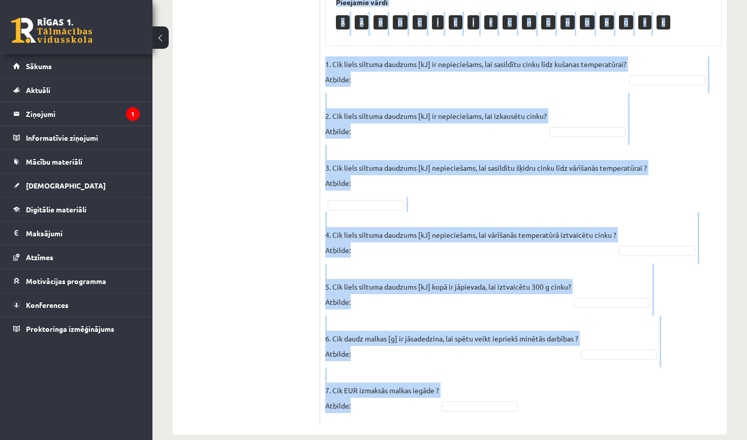
scroll to position [483, 0]
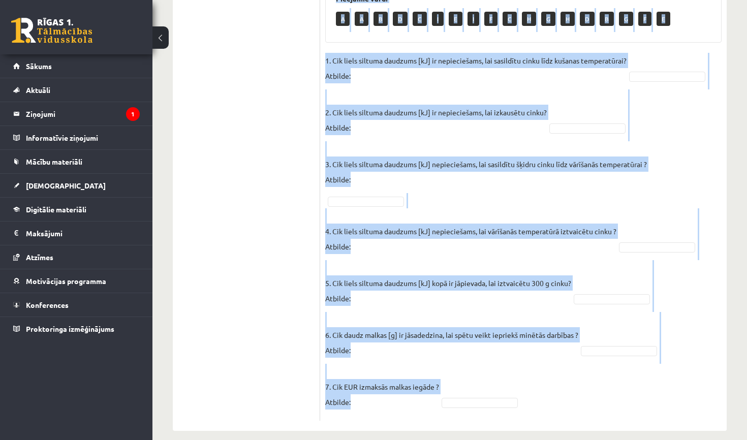
drag, startPoint x: 326, startPoint y: 186, endPoint x: 613, endPoint y: 437, distance: 381.6
click at [613, 437] on div "Fizika 9.b klase 1. ieskaite , Valts Skujiņš (9.b JK klase) Parādīt punktu skal…" at bounding box center [449, 4] width 594 height 895
click at [634, 269] on fieldset "1. Cik liels siltuma daudzums [kJ] ir nepieciešams, lai sasildītu cinku līdz ku…" at bounding box center [523, 234] width 396 height 363
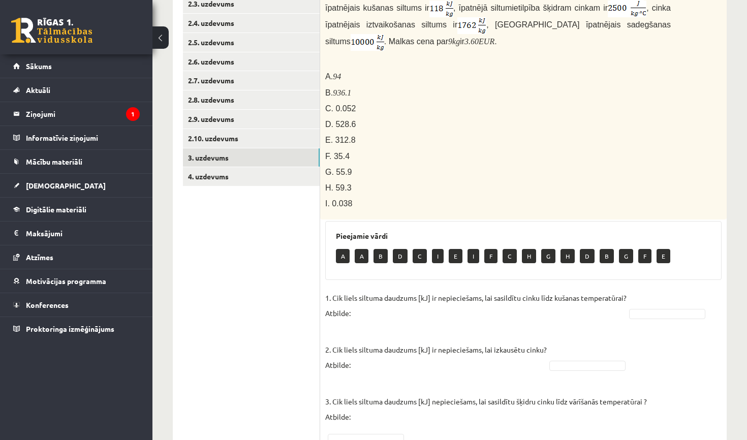
scroll to position [247, 0]
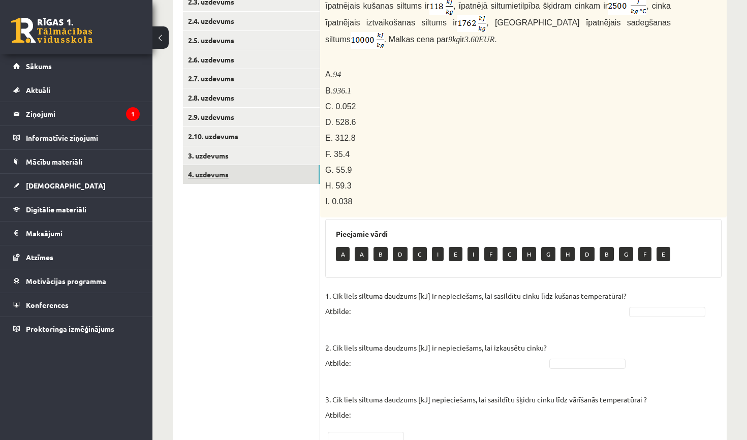
click at [244, 167] on link "4. uzdevums" at bounding box center [251, 174] width 137 height 19
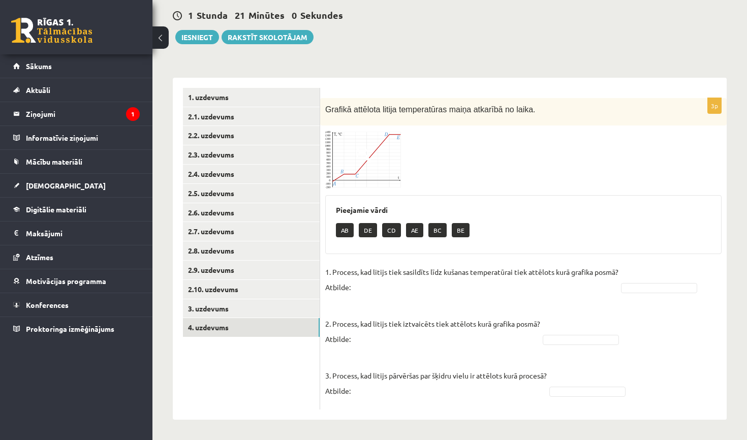
scroll to position [94, 0]
click at [266, 309] on link "3. uzdevums" at bounding box center [251, 309] width 137 height 19
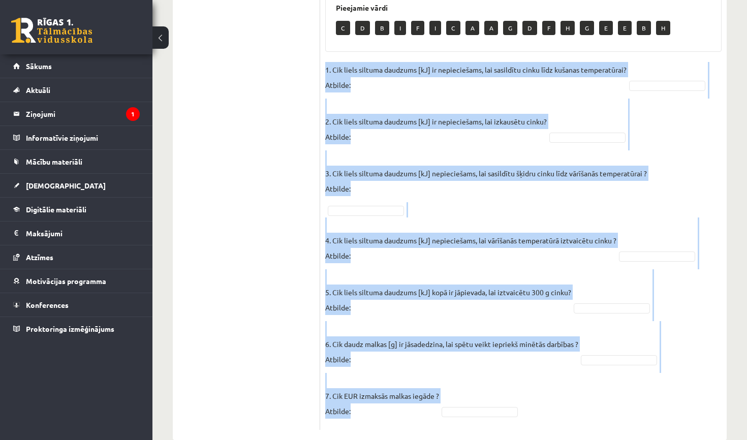
scroll to position [483, 0]
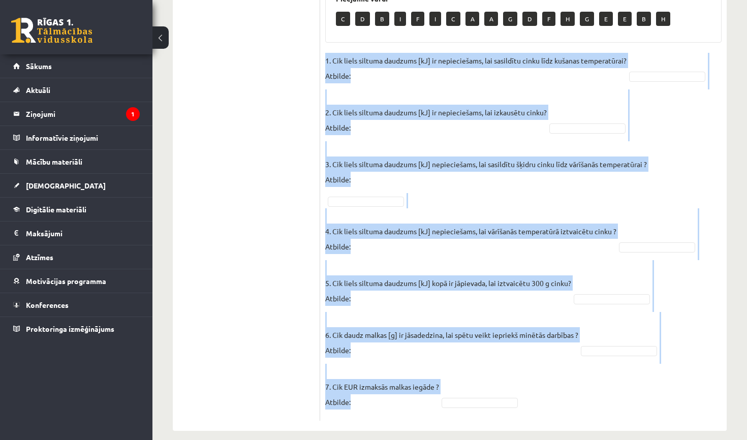
drag, startPoint x: 325, startPoint y: 366, endPoint x: 644, endPoint y: 438, distance: 326.6
click at [644, 438] on div "Fizika 9.b klase 1. ieskaite , Valts Skujiņš (9.b JK klase) Parādīt punktu skal…" at bounding box center [449, 4] width 594 height 895
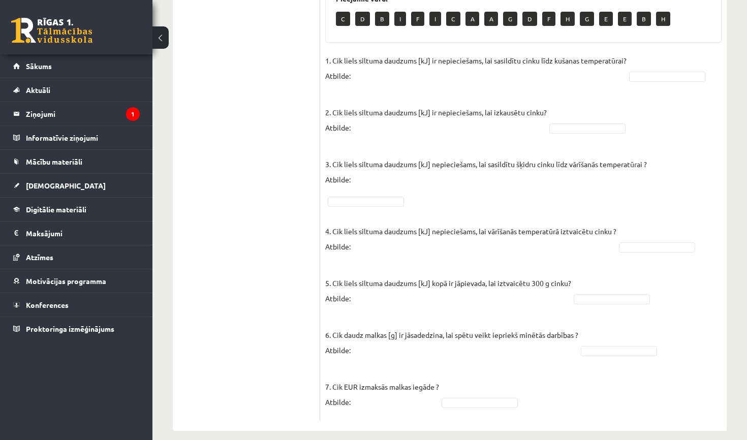
click at [234, 278] on ul "1. uzdevums 2.1. uzdevums 2.2. uzdevums 2.3. uzdevums 2.4. uzdevums 2.5. uzdevu…" at bounding box center [251, 60] width 137 height 721
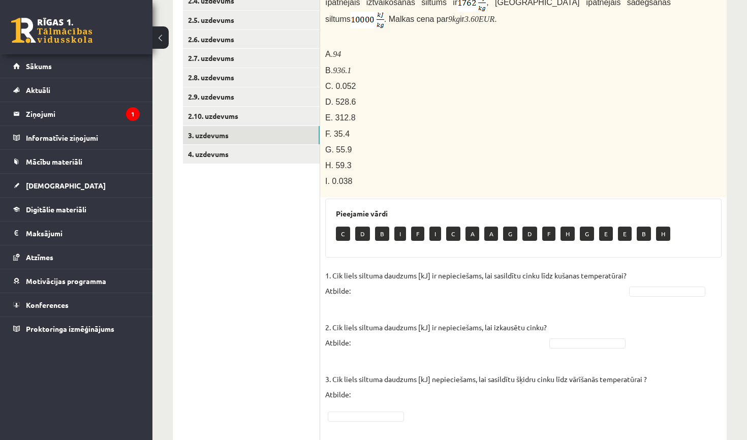
scroll to position [267, 0]
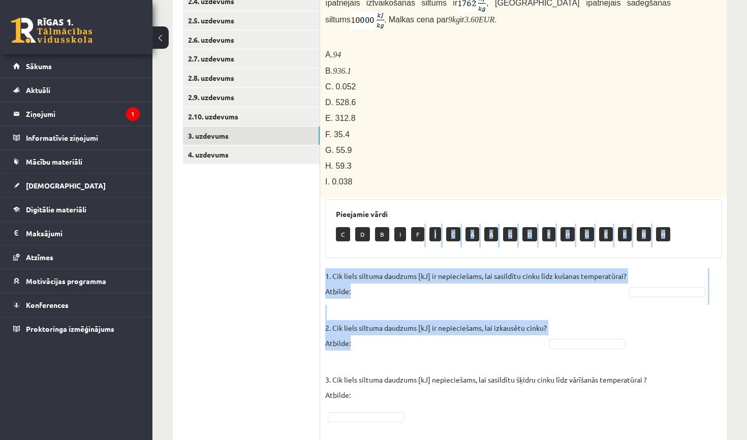
drag, startPoint x: 413, startPoint y: 227, endPoint x: 647, endPoint y: 288, distance: 241.5
click at [647, 288] on div "7p Cinka klucīti, kura masa ir 300 g un temperatūra ir - 30 ° C , silda kamēr t…" at bounding box center [523, 280] width 406 height 711
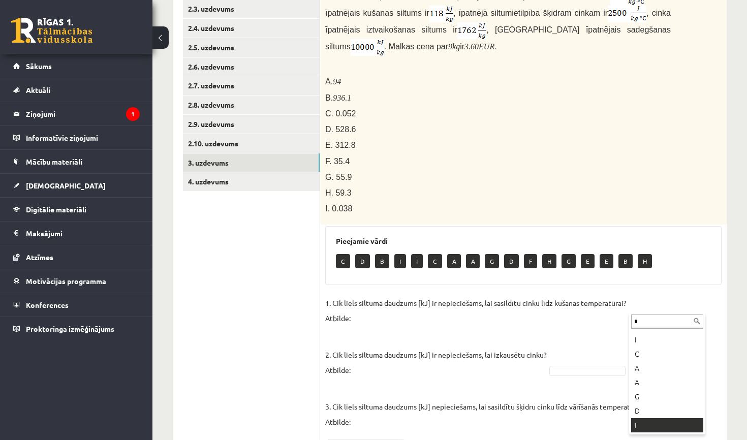
scroll to position [0, 0]
type input "*"
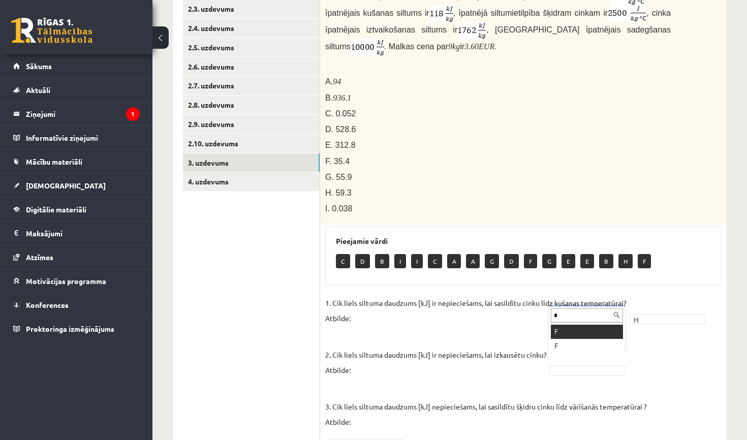
type input "*"
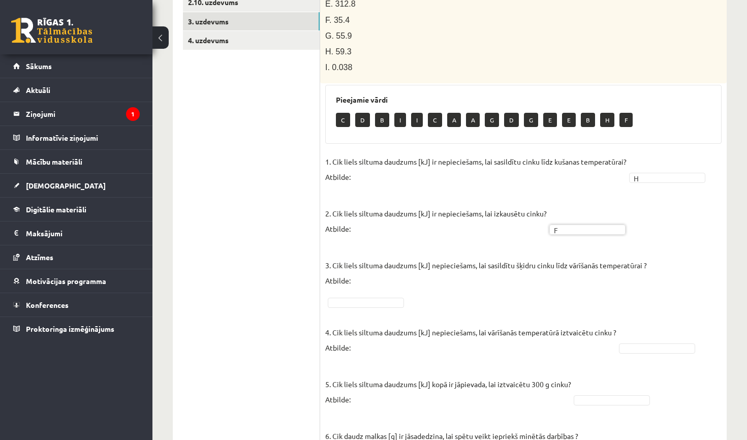
scroll to position [409, 0]
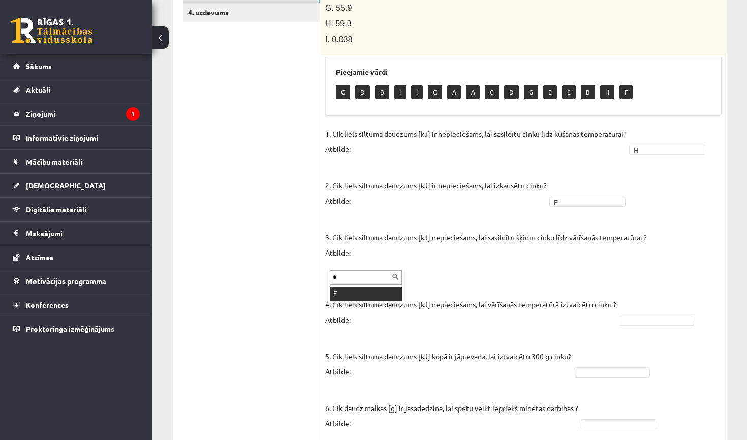
type input "*"
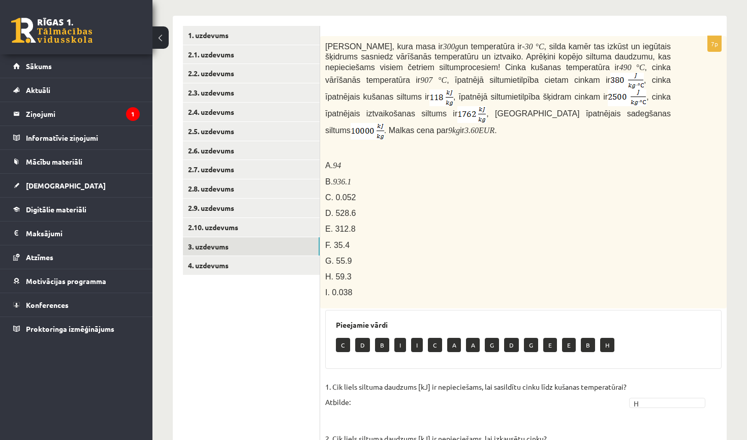
scroll to position [162, 0]
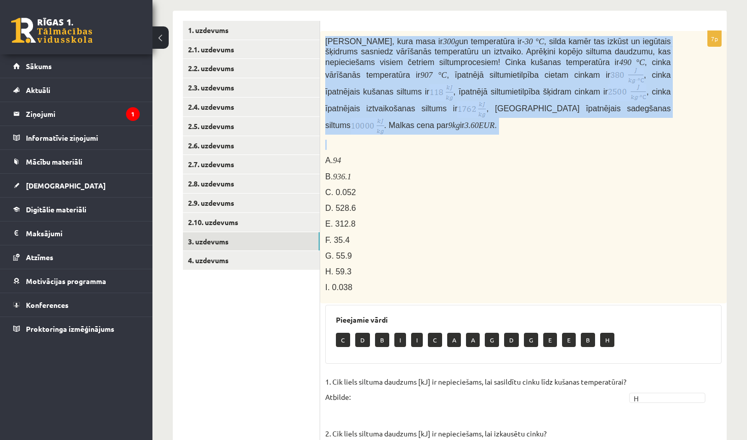
drag, startPoint x: 327, startPoint y: 41, endPoint x: 434, endPoint y: 142, distance: 147.0
click at [434, 141] on div "Cinka klucīti, kura masa ir 300 g un temperatūra ir - 30 ° C , silda kamēr tas …" at bounding box center [523, 167] width 406 height 272
click at [434, 142] on p at bounding box center [497, 145] width 345 height 10
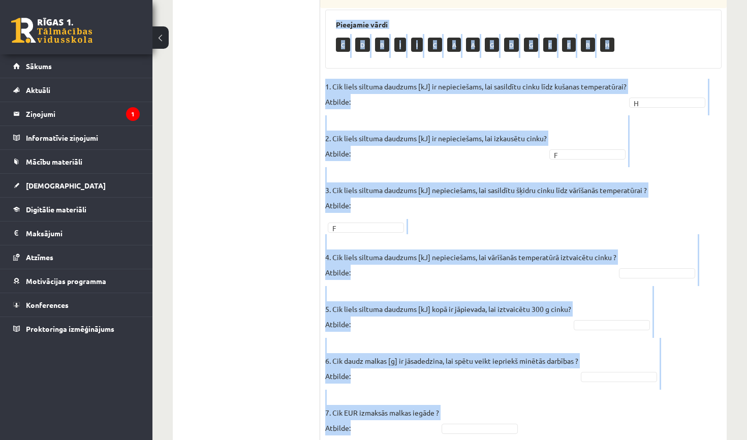
scroll to position [483, 0]
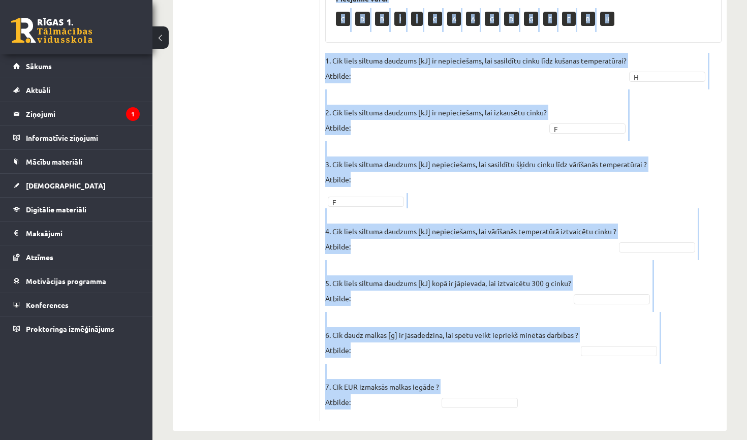
drag, startPoint x: 325, startPoint y: 176, endPoint x: 460, endPoint y: 439, distance: 296.0
click at [460, 439] on div "Fizika 9.b klase 1. ieskaite , Valts Skujiņš (9.b JK klase) Parādīt punktu skal…" at bounding box center [449, 4] width 594 height 895
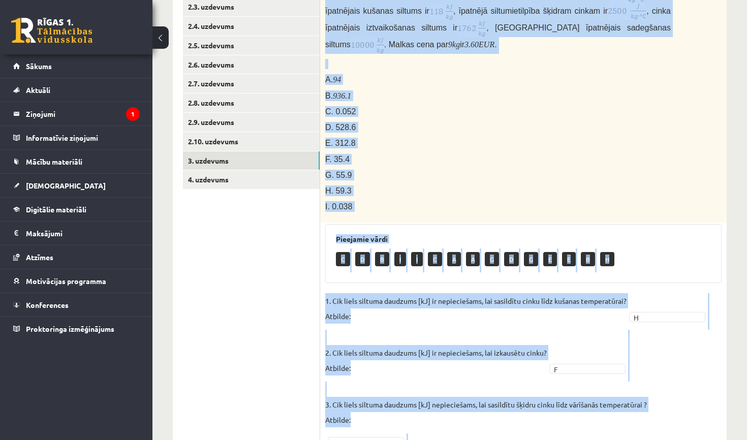
scroll to position [238, 0]
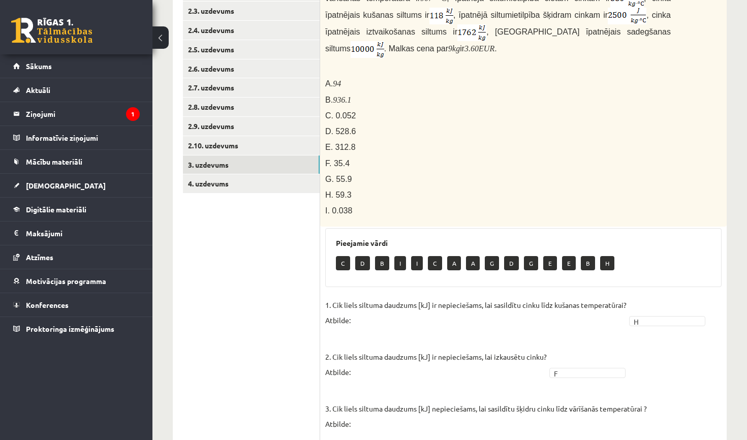
click at [633, 146] on div "Cinka klucīti, kura masa ir 300 g un temperatūra ir - 30 ° C , silda kamēr tas …" at bounding box center [523, 90] width 406 height 272
drag, startPoint x: 334, startPoint y: 73, endPoint x: 378, endPoint y: 117, distance: 62.9
click at [378, 117] on div "Cinka klucīti, kura masa ir 300 g un temperatūra ir - 30 ° C , silda kamēr tas …" at bounding box center [523, 90] width 406 height 272
click at [218, 320] on ul "1. uzdevums 2.1. uzdevums 2.2. uzdevums 2.3. uzdevums 2.4. uzdevums 2.5. uzdevu…" at bounding box center [251, 304] width 137 height 721
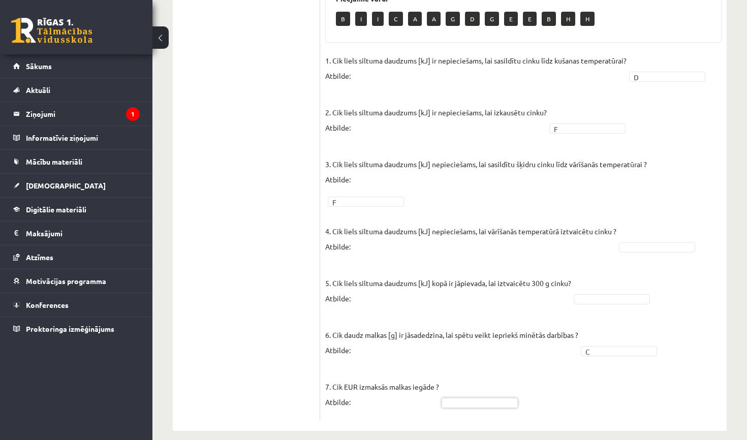
scroll to position [0, 0]
click at [645, 245] on fieldset "1. Cik liels siltuma daudzums [kJ] ir nepieciešams, lai sasildītu cinku līdz ku…" at bounding box center [523, 234] width 396 height 363
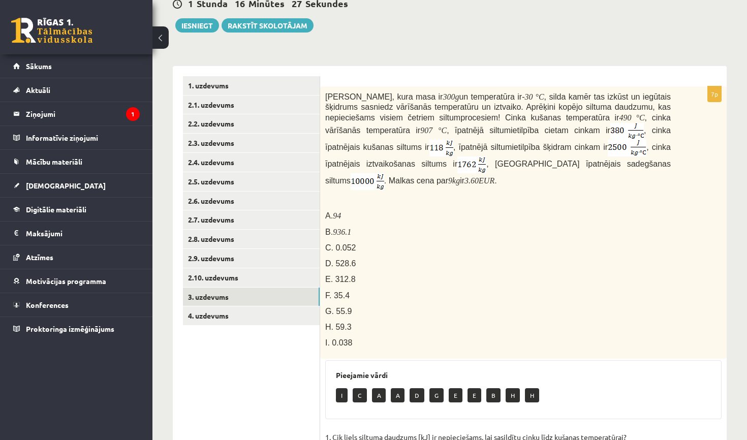
scroll to position [96, 0]
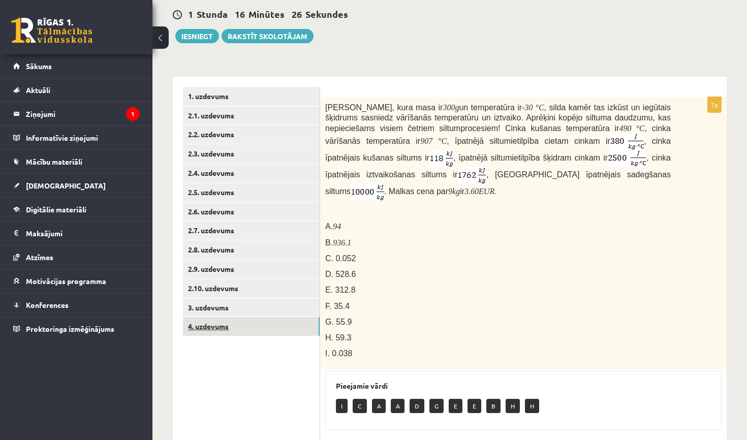
click at [247, 321] on link "4. uzdevums" at bounding box center [251, 326] width 137 height 19
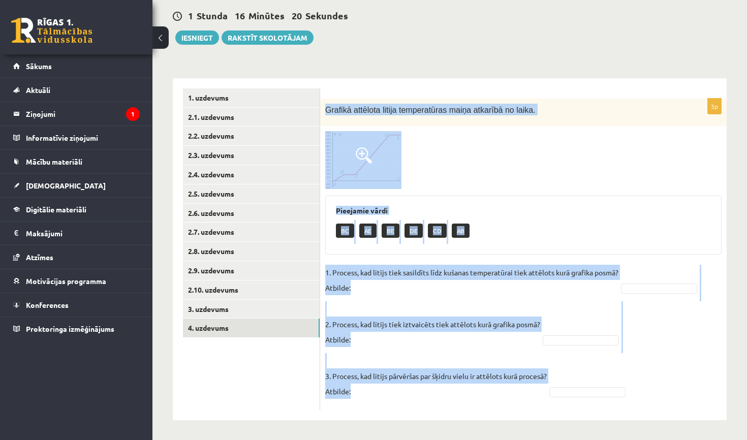
drag, startPoint x: 328, startPoint y: 108, endPoint x: 582, endPoint y: 378, distance: 370.9
click at [582, 378] on div "3p Grafikā attēlota litija temperatūras maiņa atkarībā no laika. Pieejamie vārd…" at bounding box center [523, 254] width 406 height 311
click at [495, 65] on div "Fizika 9.b klase 1. ieskaite , Valts Skujiņš (9.b JK klase) Parādīt punktu skal…" at bounding box center [449, 192] width 594 height 495
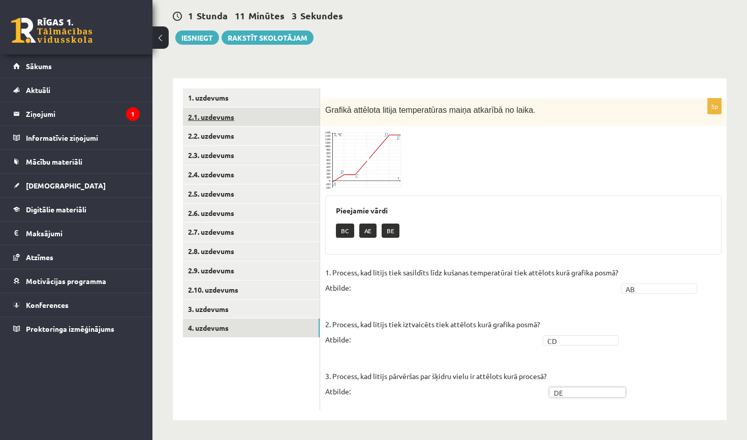
click at [259, 122] on link "2.1. uzdevums" at bounding box center [251, 117] width 137 height 19
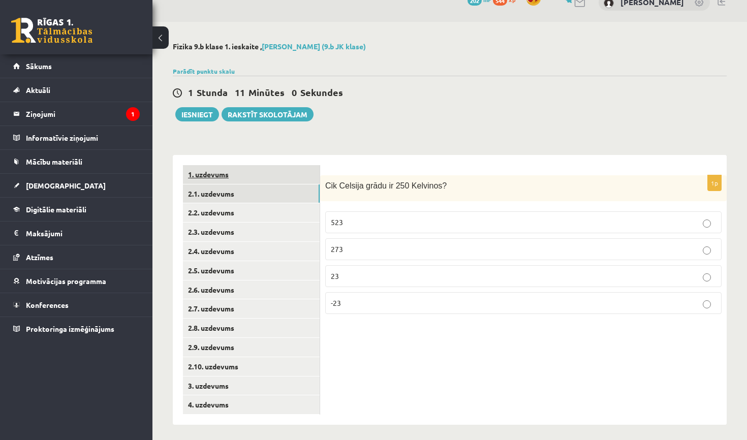
click at [214, 172] on link "1. uzdevums" at bounding box center [251, 174] width 137 height 19
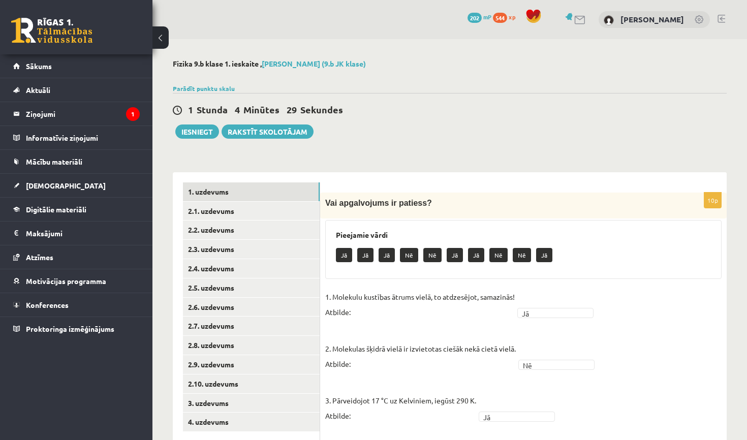
scroll to position [0, 0]
click at [443, 274] on div "Pieejamie vārdi Jā Jā Jā Nē Nē Jā Jā Nē Nē Jā" at bounding box center [523, 249] width 396 height 59
click at [198, 136] on button "Iesniegt" at bounding box center [197, 131] width 44 height 14
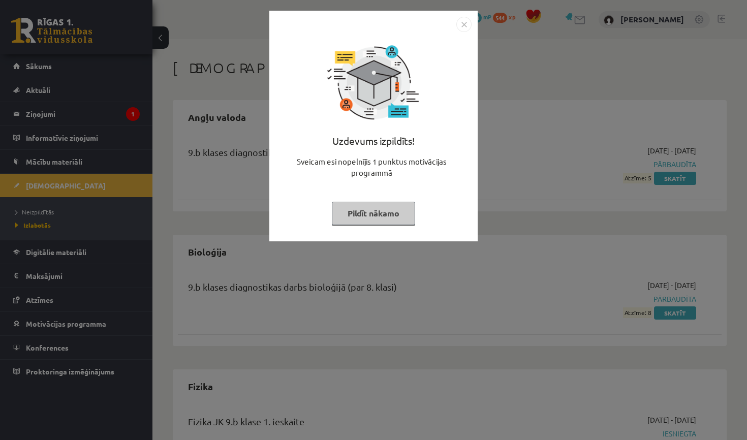
click at [465, 26] on img "Close" at bounding box center [463, 24] width 15 height 15
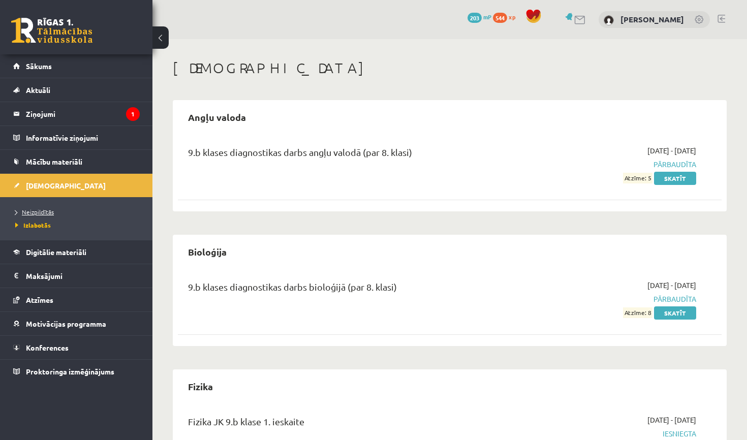
click at [42, 210] on span "Neizpildītās" at bounding box center [34, 212] width 39 height 8
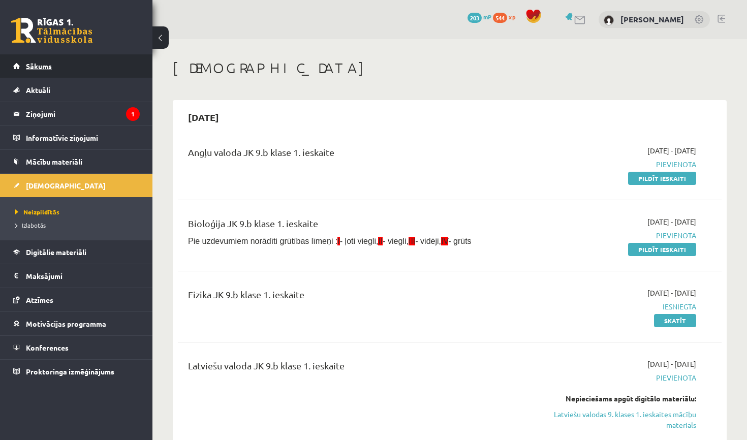
click at [71, 57] on link "Sākums" at bounding box center [76, 65] width 126 height 23
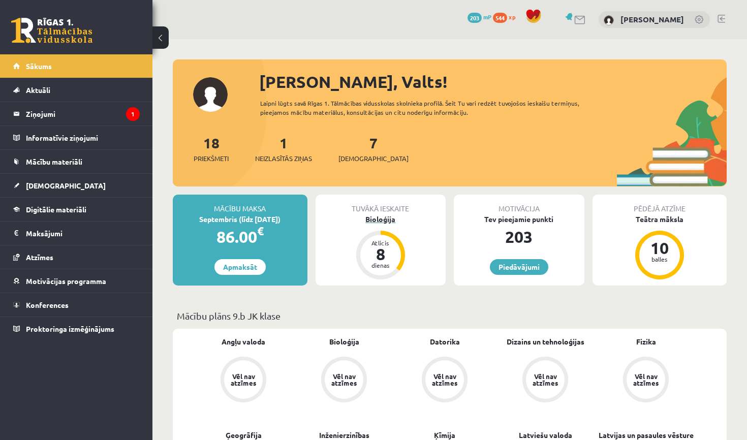
click at [382, 219] on div "Bioloģija" at bounding box center [380, 219] width 131 height 11
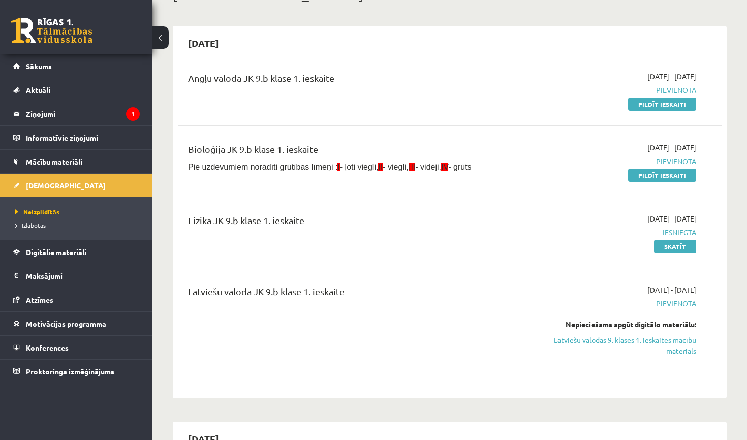
scroll to position [72, 0]
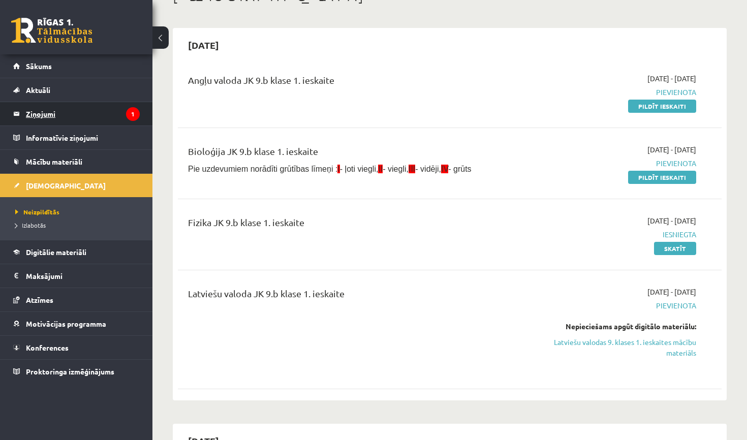
click at [120, 111] on legend "Ziņojumi 1" at bounding box center [83, 113] width 114 height 23
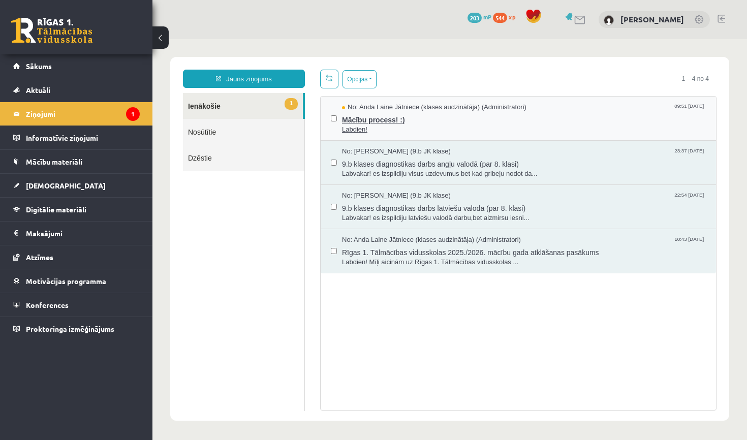
click at [389, 113] on span "Mācību process! :)" at bounding box center [524, 118] width 364 height 13
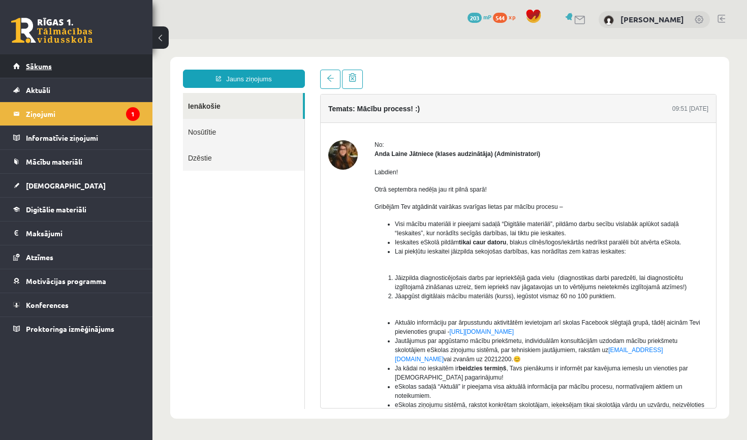
click at [56, 65] on link "Sākums" at bounding box center [76, 65] width 126 height 23
